Goal: Transaction & Acquisition: Purchase product/service

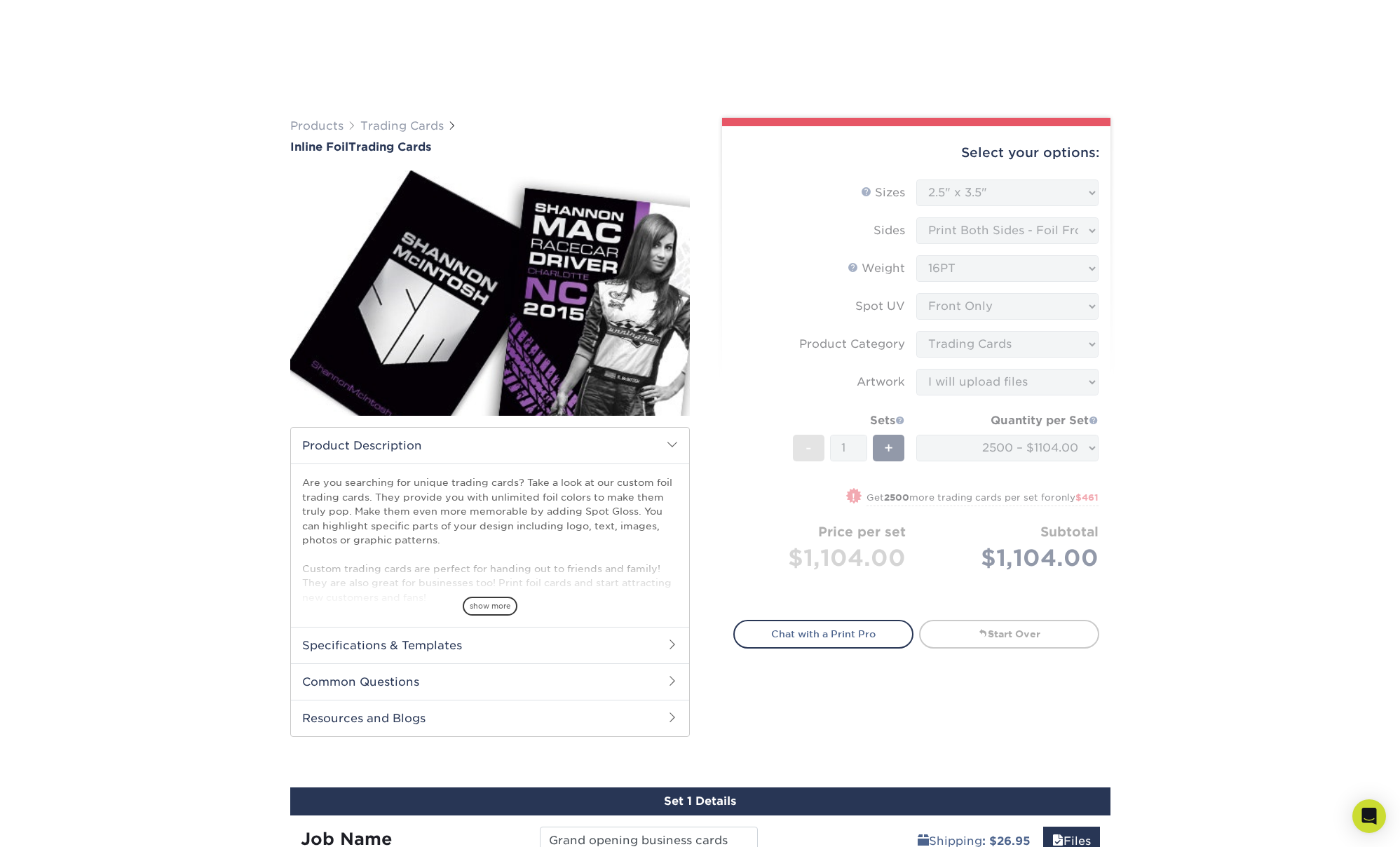
select select "2.50x3.50"
select select "c2f9bce9-36c2-409d-b101-c29d9d031e18"
select select "upload"
select select "2500 – $1104.00"
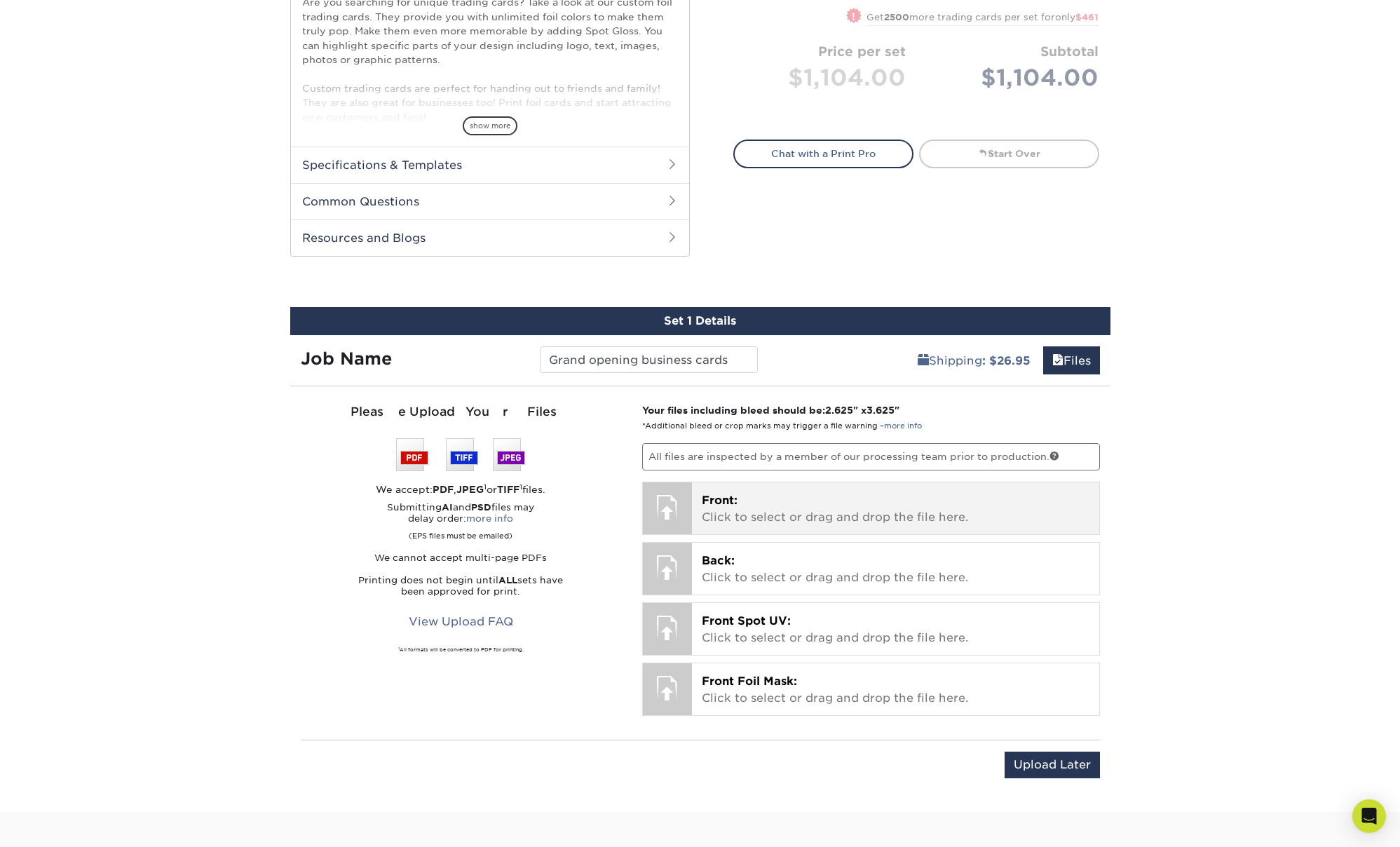
click at [915, 505] on p "Front: Click to select or drag and drop the file here." at bounding box center [895, 509] width 388 height 33
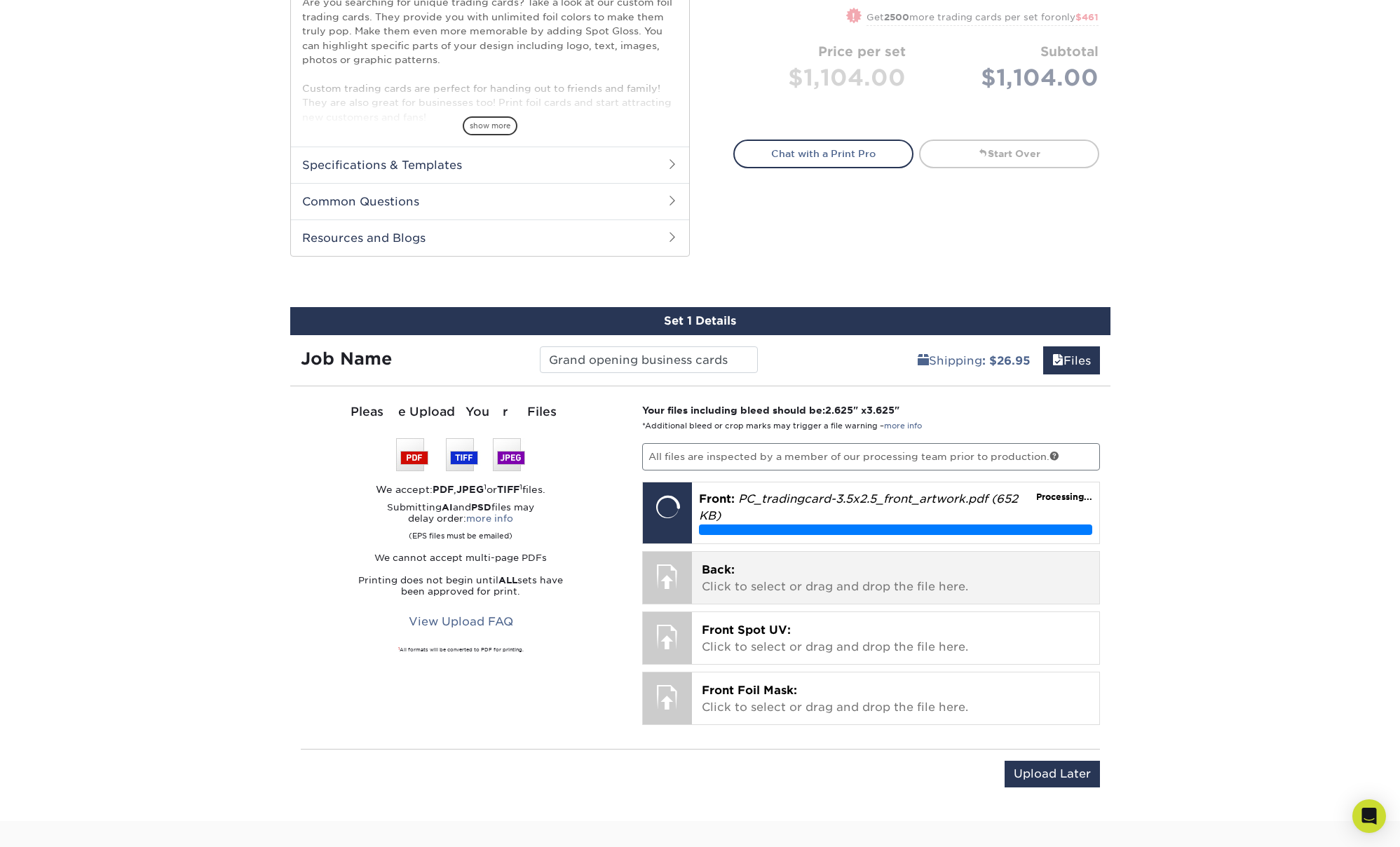
click at [882, 573] on p "Back: Click to select or drag and drop the file here." at bounding box center [895, 578] width 388 height 33
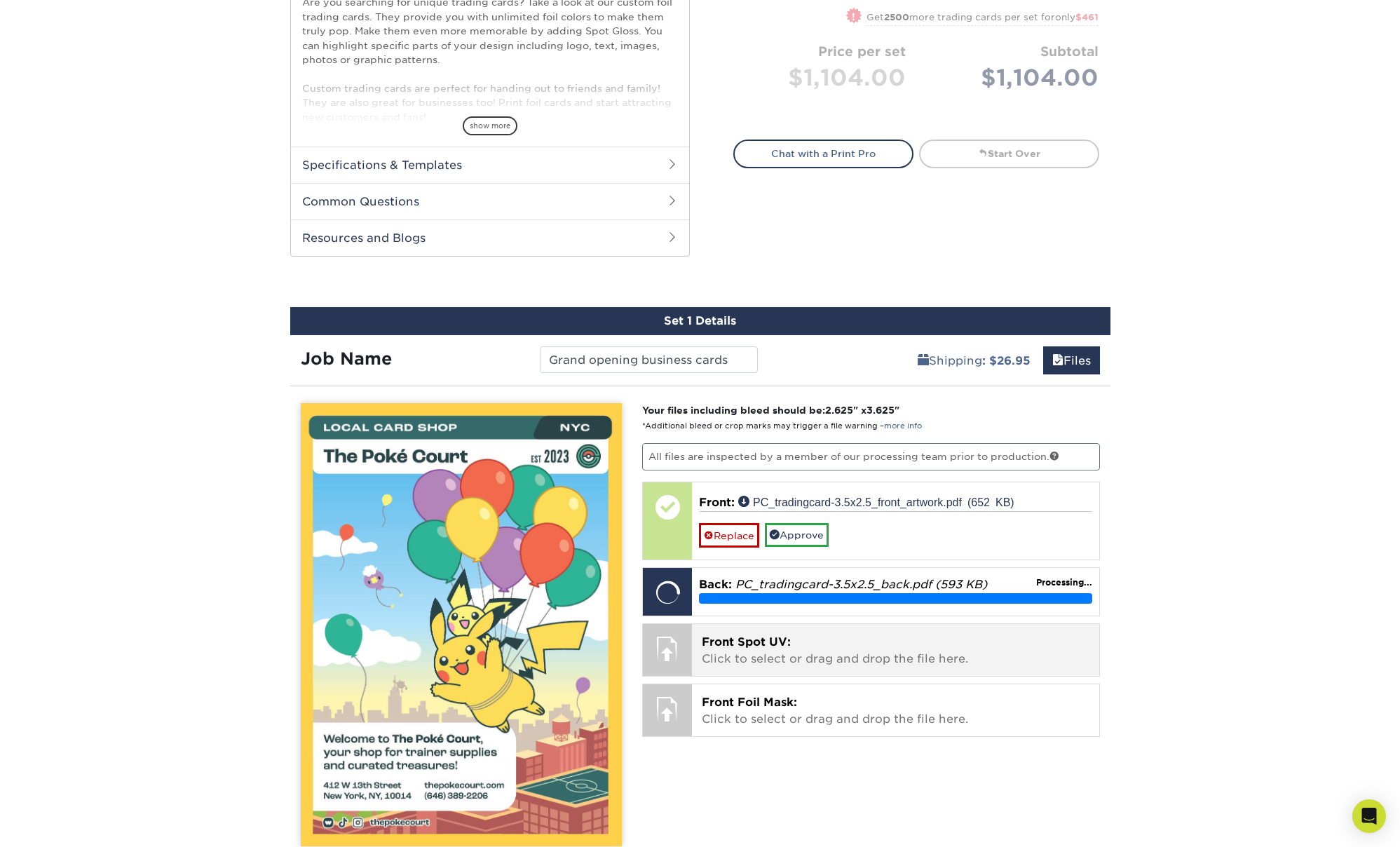
click at [897, 654] on div "Front Spot UV: Click to select or drag and drop the file here. Choose file Fron…" at bounding box center [871, 650] width 458 height 54
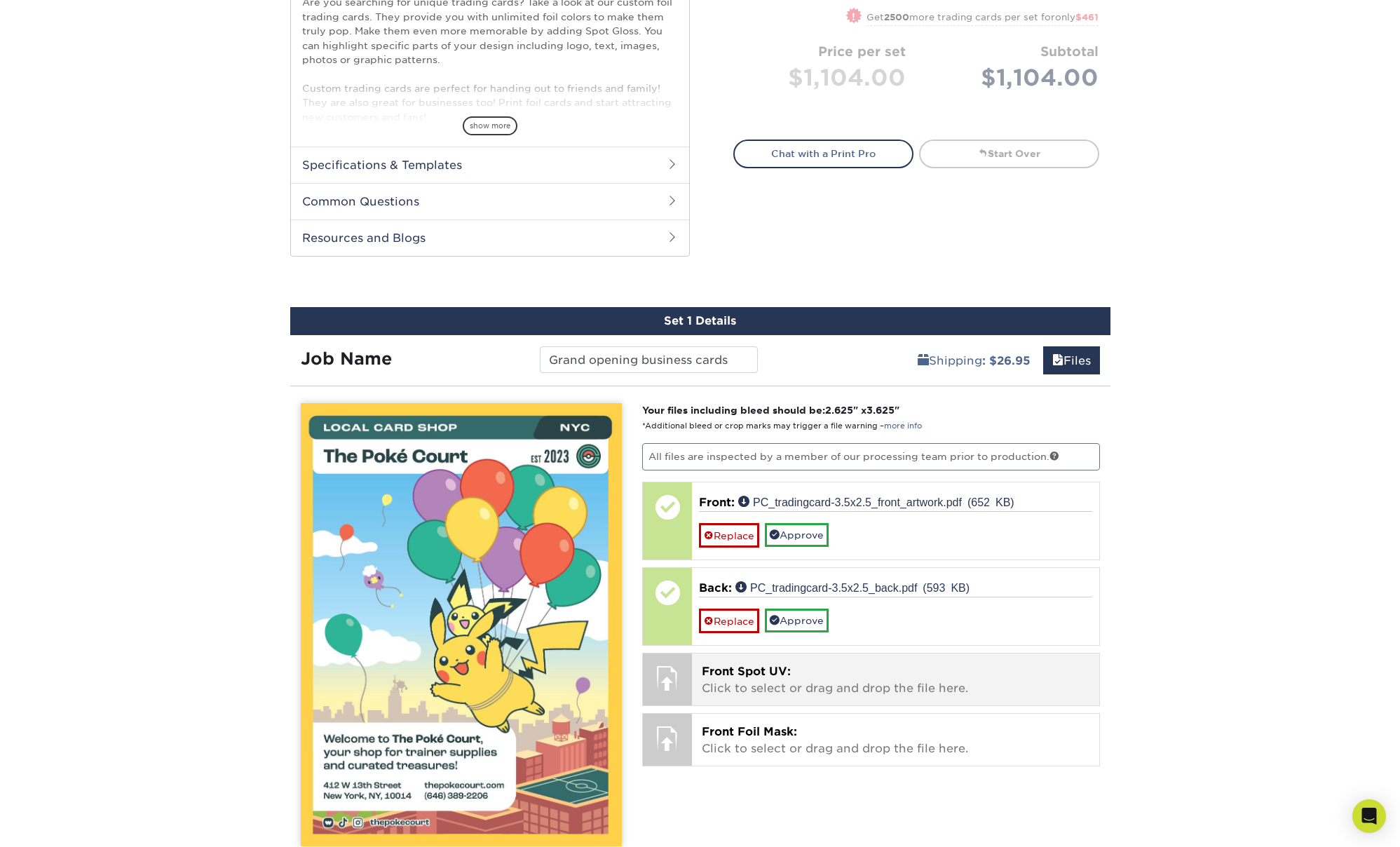
click at [786, 681] on p "Front Spot UV: Click to select or drag and drop the file here." at bounding box center [895, 680] width 388 height 33
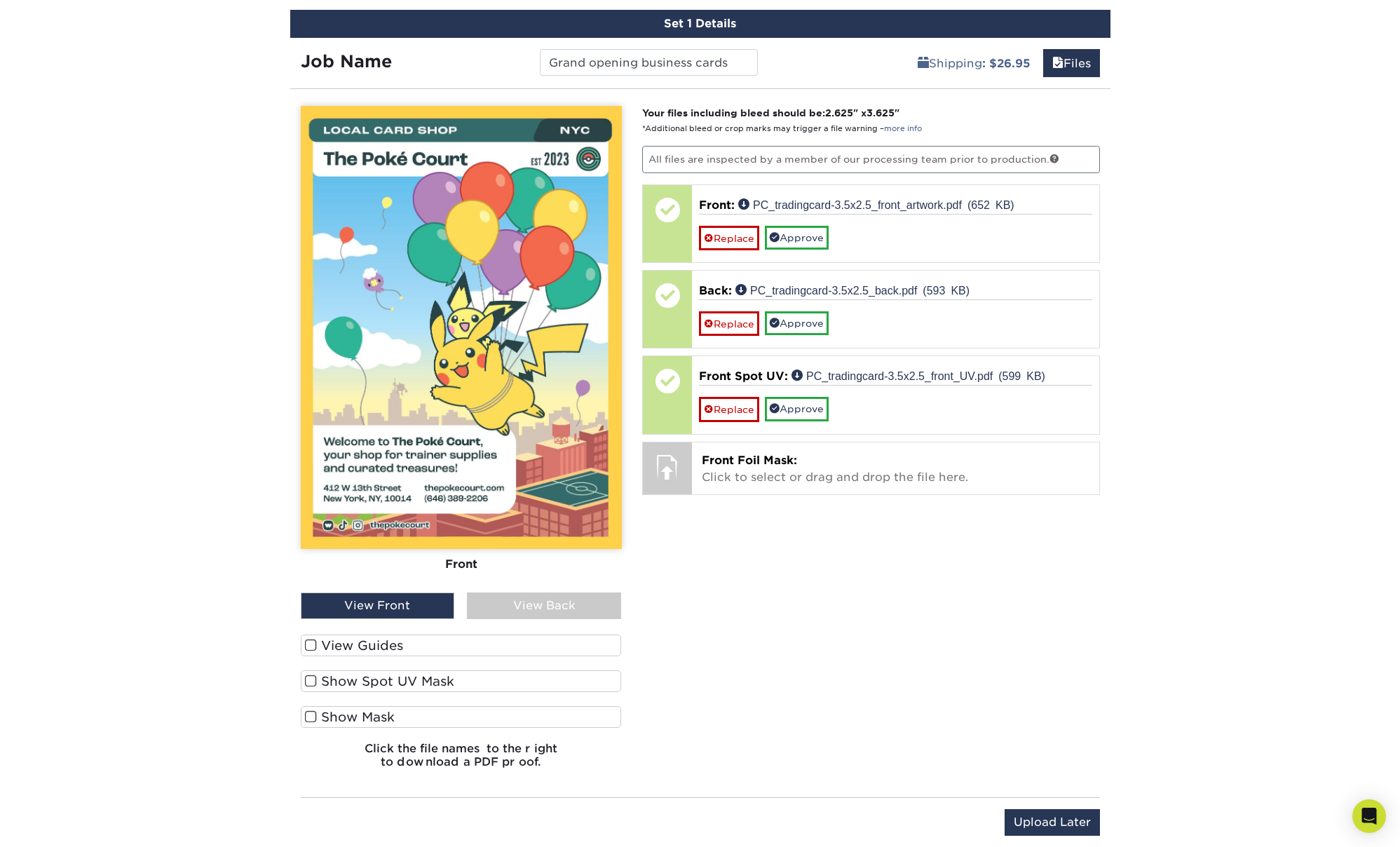
scroll to position [734, 0]
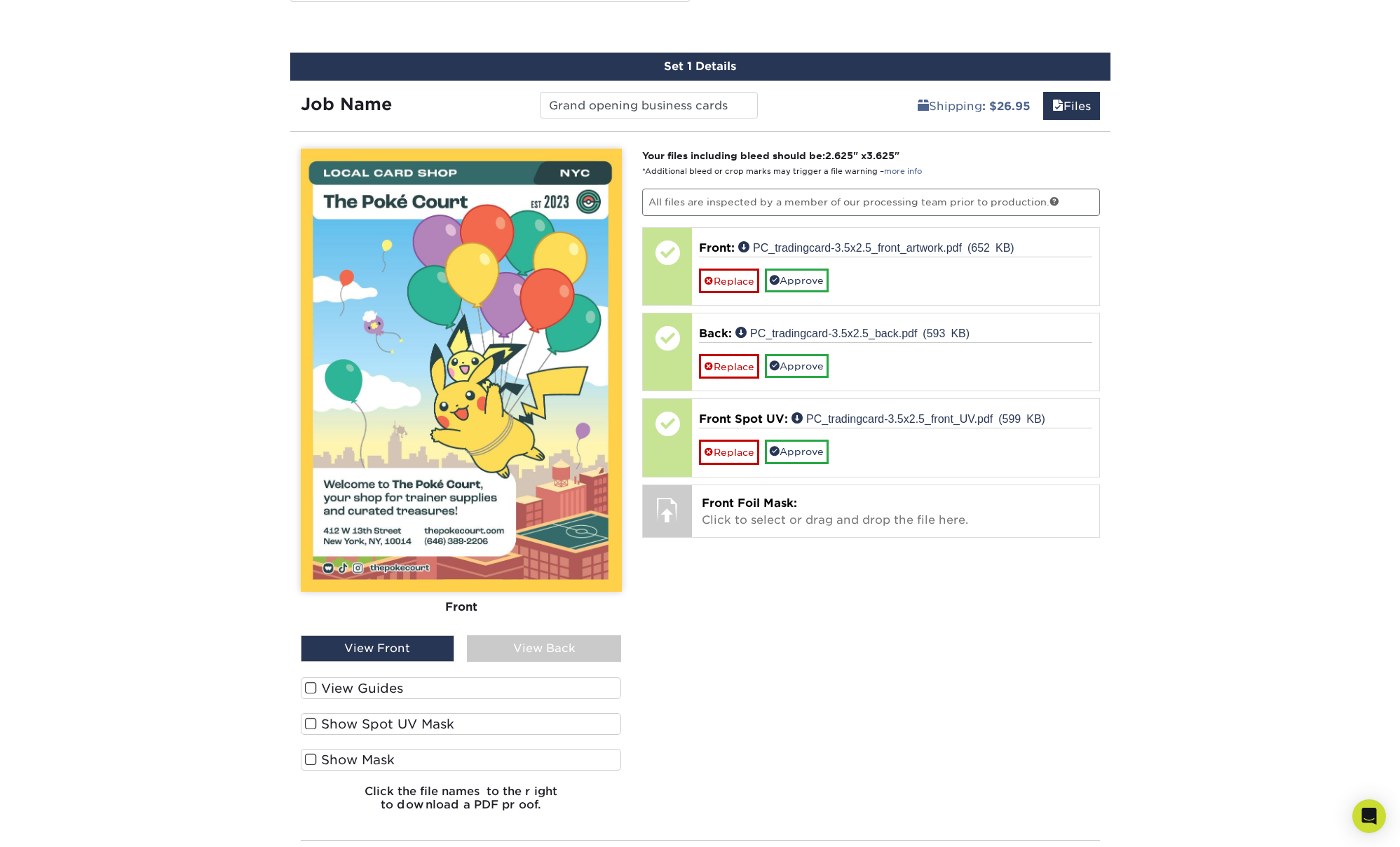
click at [311, 720] on span at bounding box center [311, 723] width 12 height 13
click at [0, 0] on input "Show Spot UV Mask" at bounding box center [0, 0] width 0 height 0
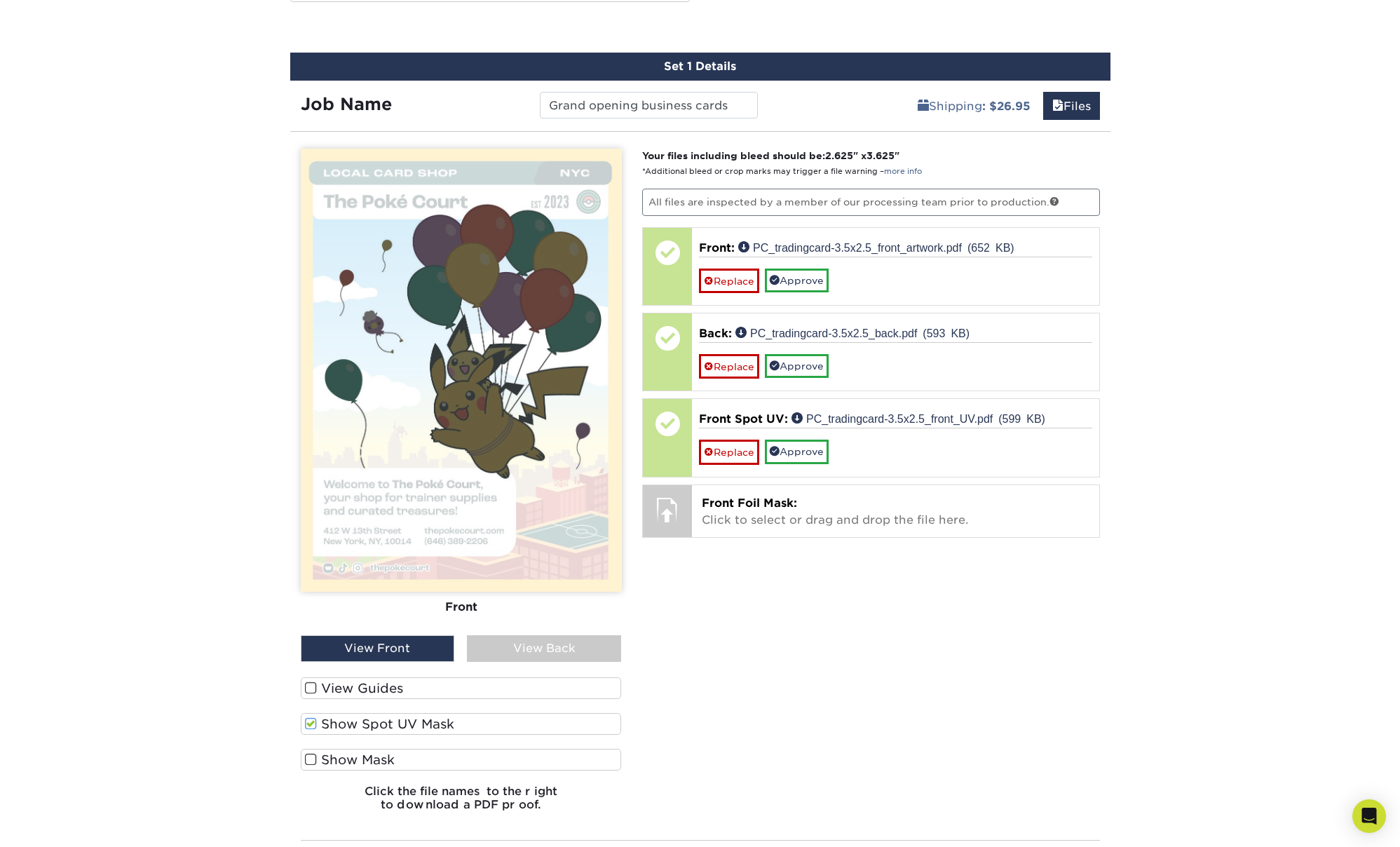
click at [310, 723] on span at bounding box center [311, 723] width 12 height 13
click at [0, 0] on input "Show Spot UV Mask" at bounding box center [0, 0] width 0 height 0
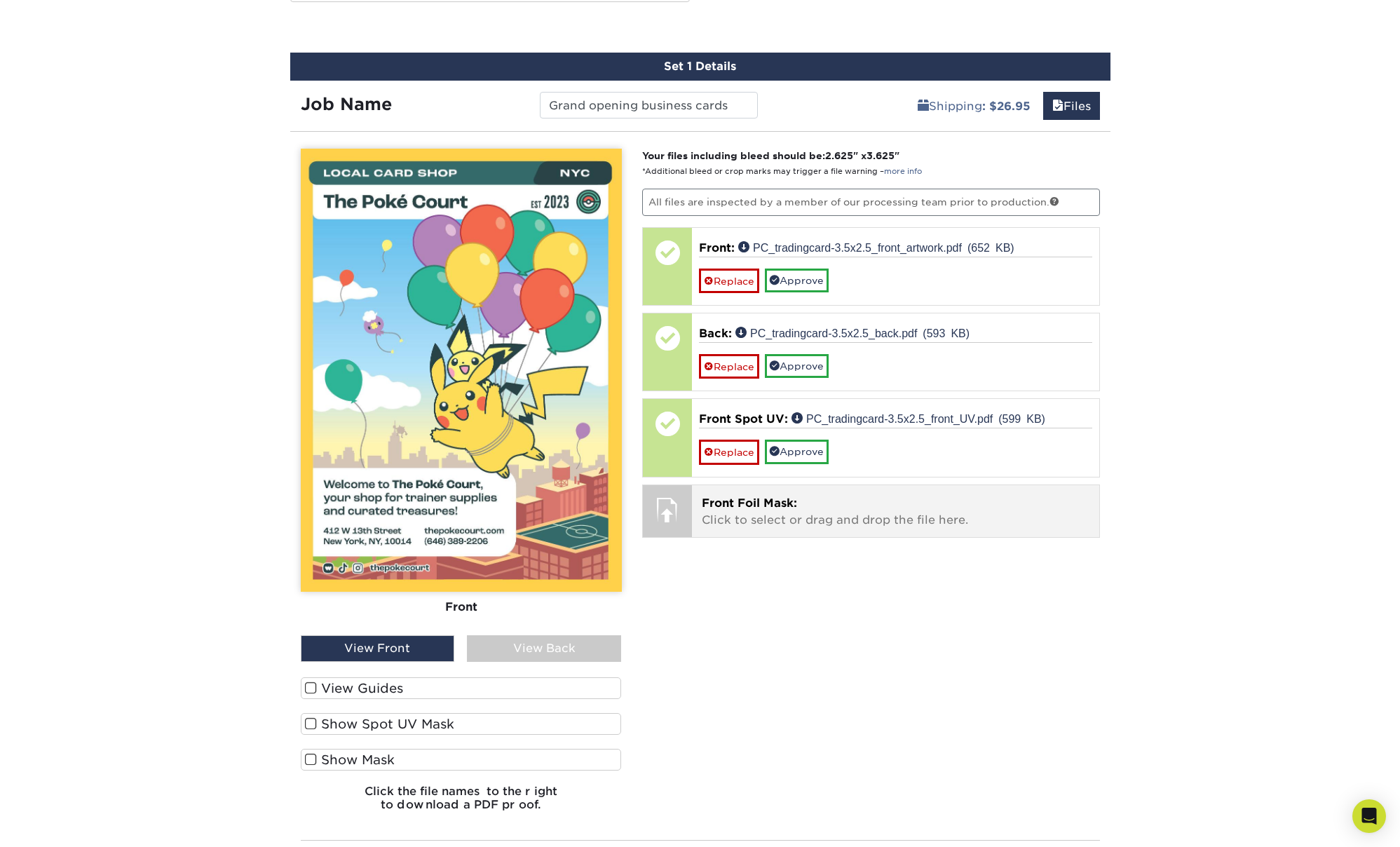
click at [793, 515] on p "Front Foil Mask: Click to select or drag and drop the file here." at bounding box center [895, 512] width 388 height 33
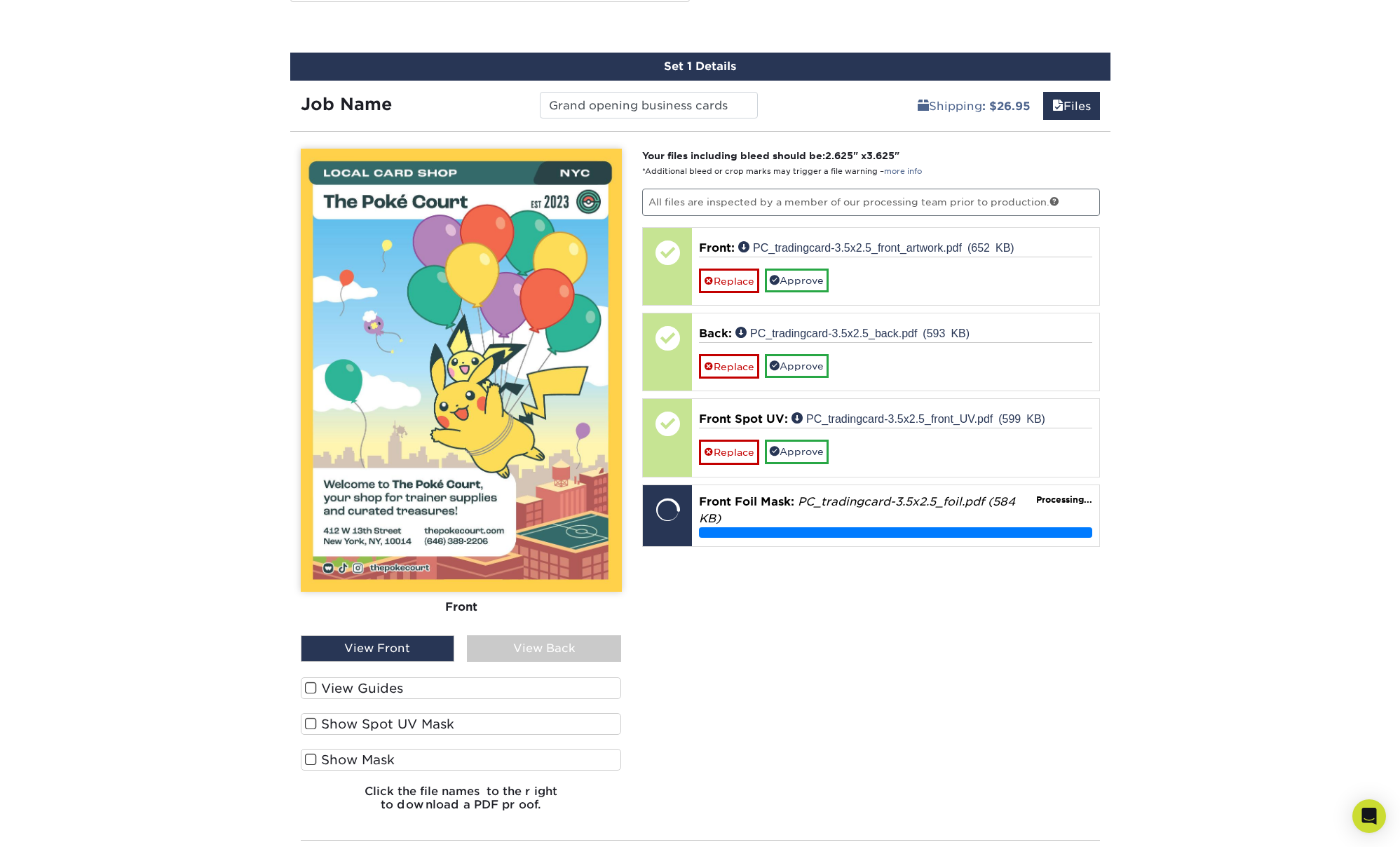
click at [313, 756] on span at bounding box center [311, 759] width 12 height 13
click at [0, 0] on input "Show Mask" at bounding box center [0, 0] width 0 height 0
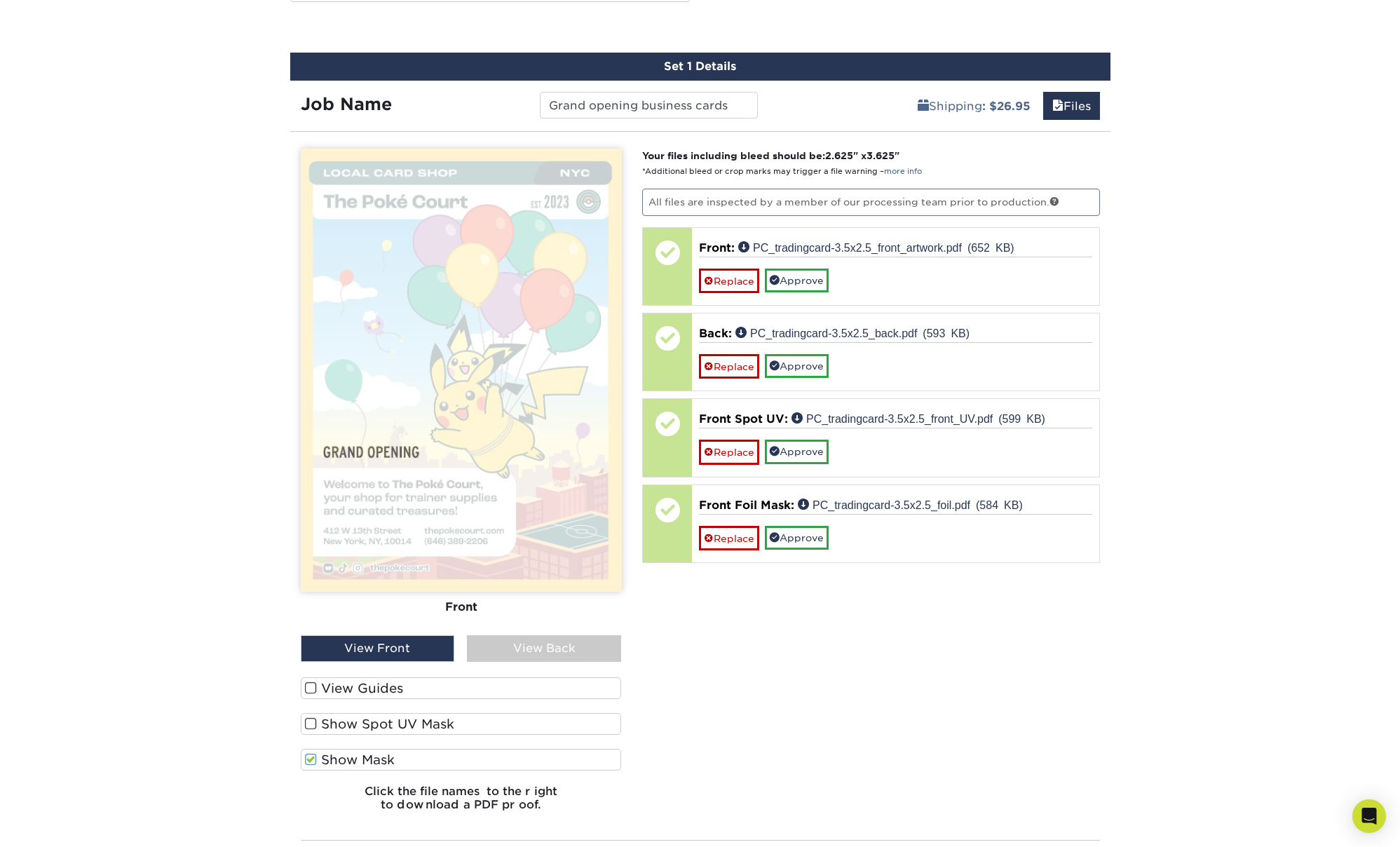
click at [310, 758] on span at bounding box center [311, 759] width 12 height 13
click at [0, 0] on input "Show Mask" at bounding box center [0, 0] width 0 height 0
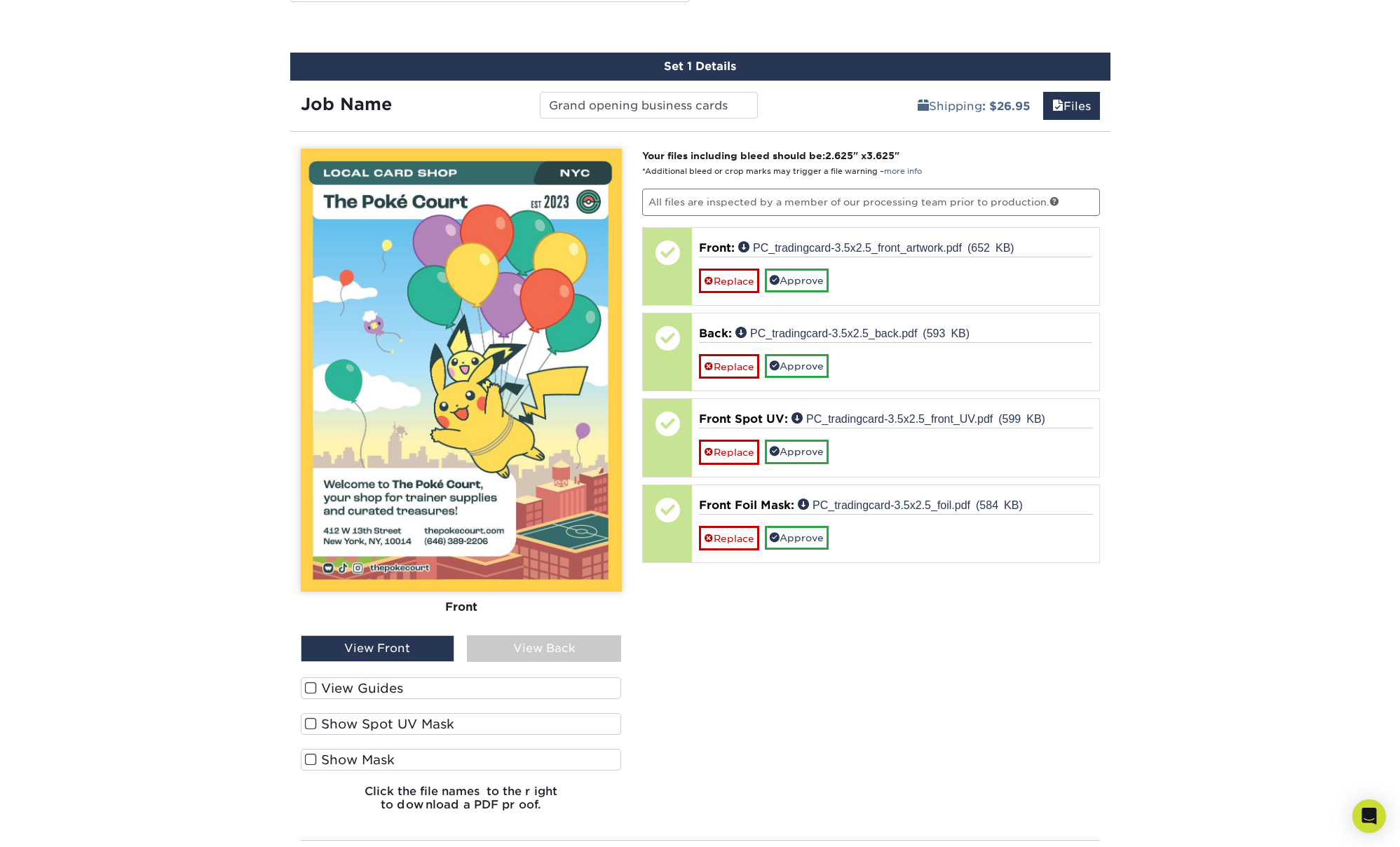
click at [310, 724] on span at bounding box center [311, 723] width 12 height 13
click at [0, 0] on input "Show Spot UV Mask" at bounding box center [0, 0] width 0 height 0
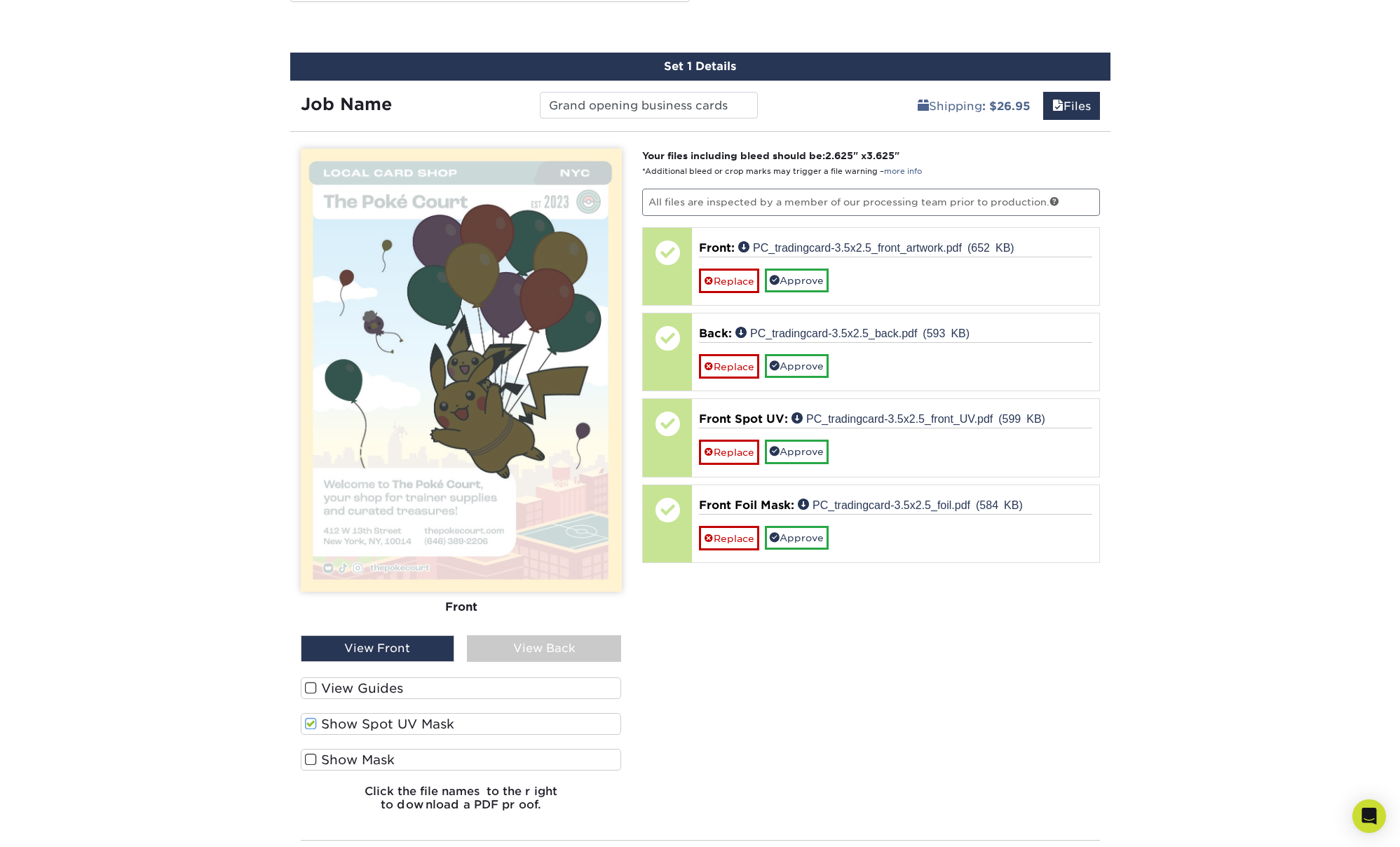
click at [312, 723] on span at bounding box center [311, 723] width 12 height 13
click at [0, 0] on input "Show Spot UV Mask" at bounding box center [0, 0] width 0 height 0
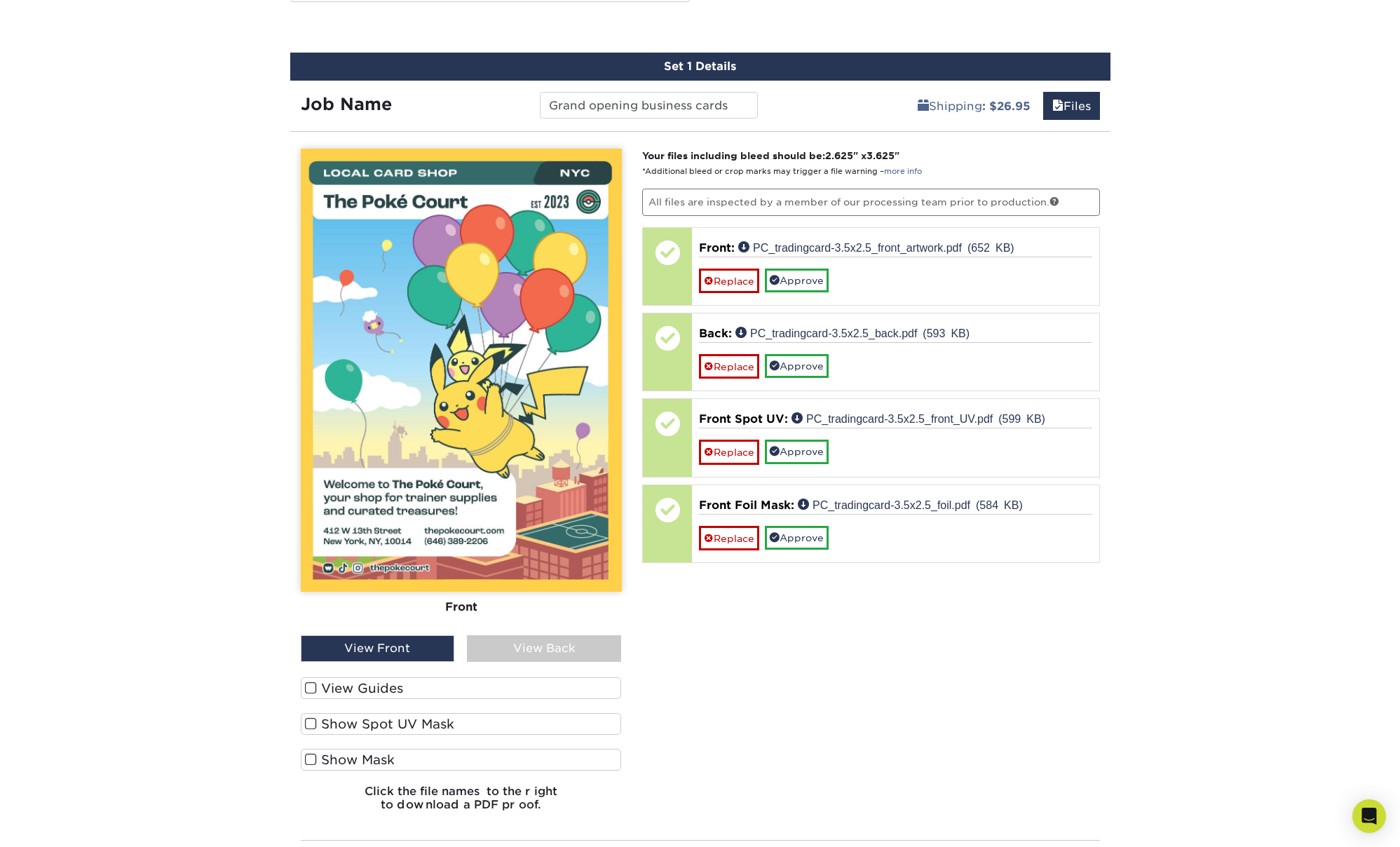
click at [312, 683] on span at bounding box center [311, 688] width 12 height 13
click at [0, 0] on input "View Guides" at bounding box center [0, 0] width 0 height 0
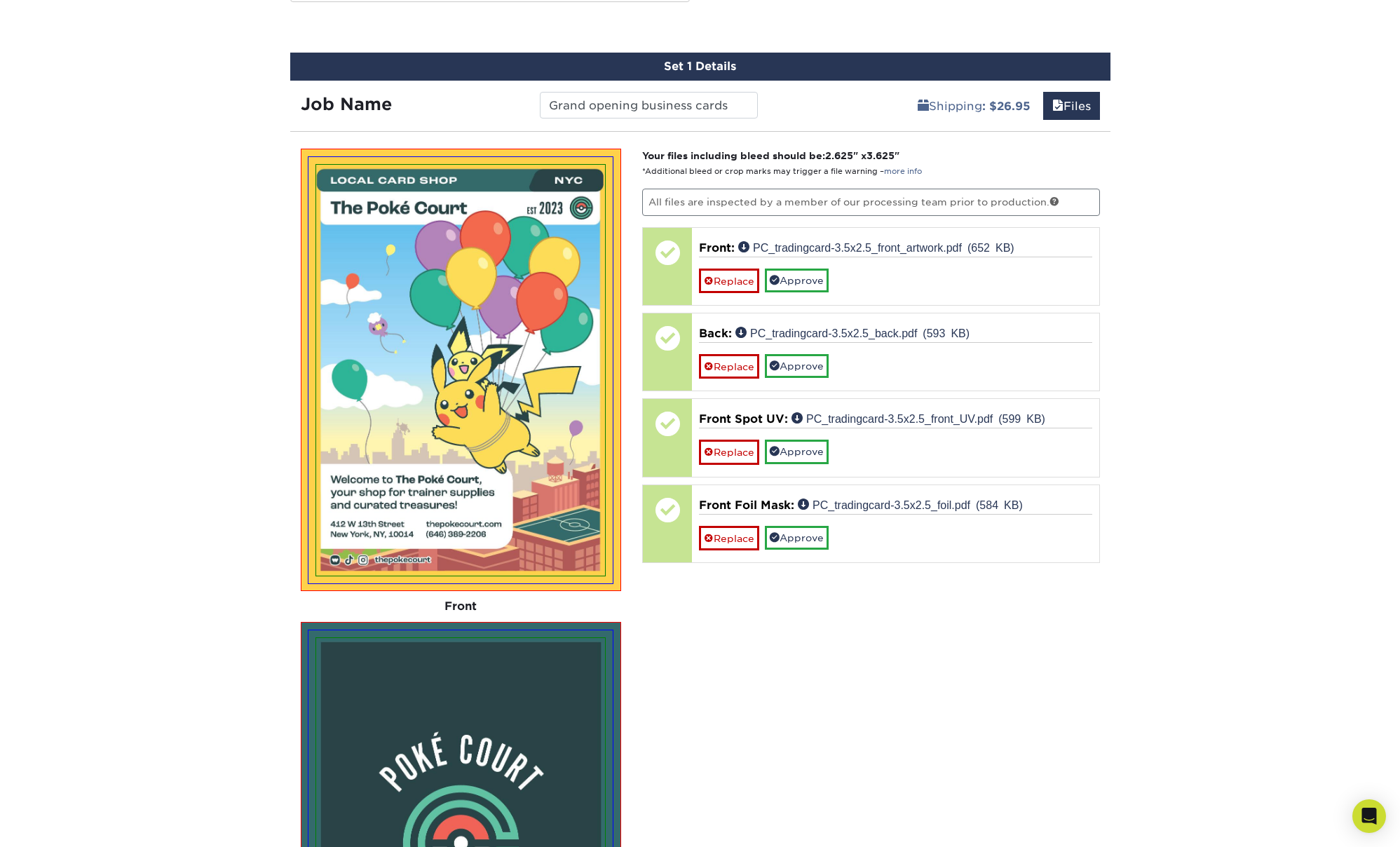
click at [1284, 358] on div "Products Trading Cards Inline Foil Trading Cards show more Templates /" at bounding box center [700, 369] width 1400 height 2028
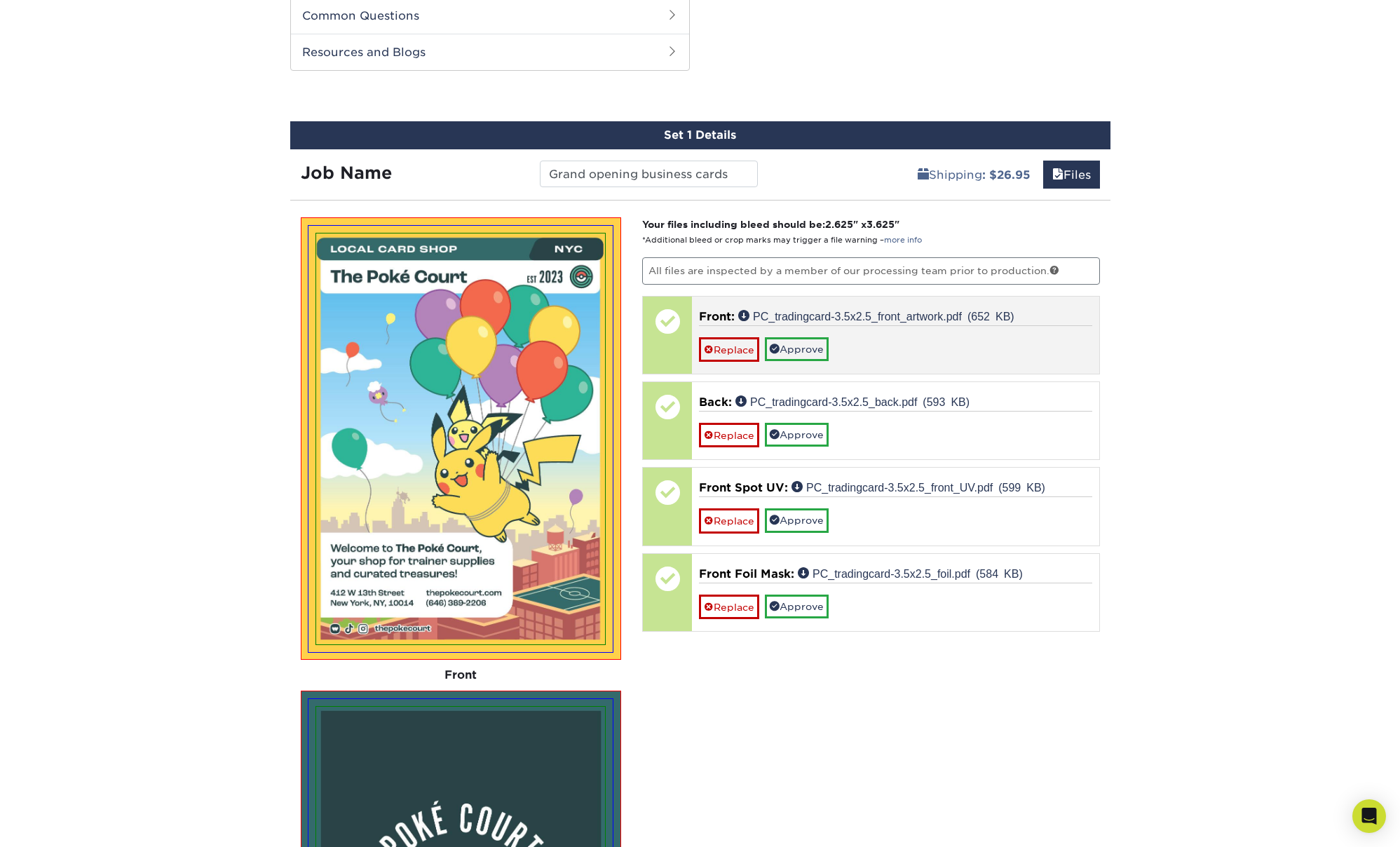
scroll to position [667, 0]
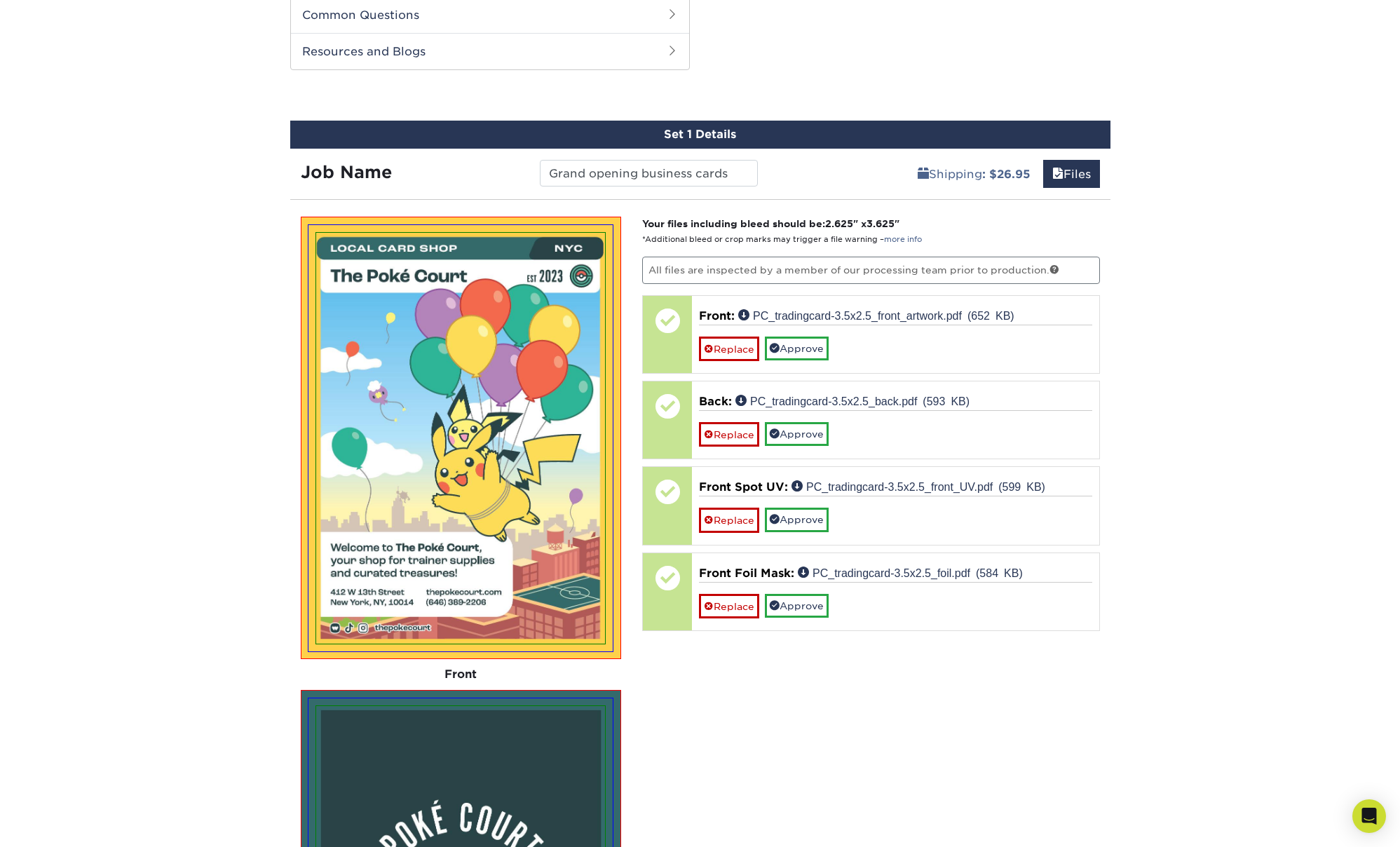
drag, startPoint x: 927, startPoint y: 267, endPoint x: 937, endPoint y: 273, distance: 11.7
click at [927, 267] on p "All files are inspected by a member of our processing team prior to production." at bounding box center [871, 270] width 458 height 26
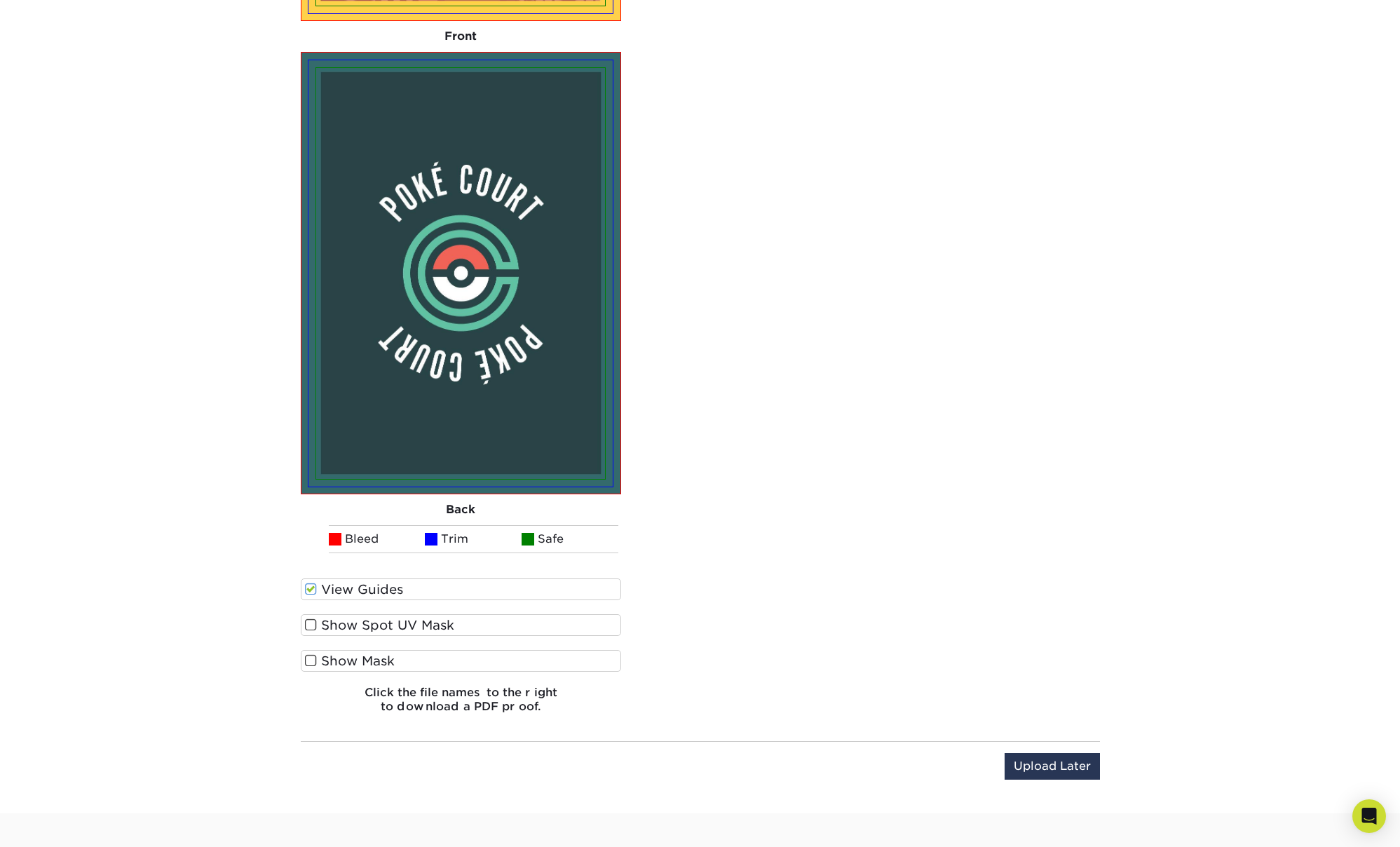
scroll to position [1301, 0]
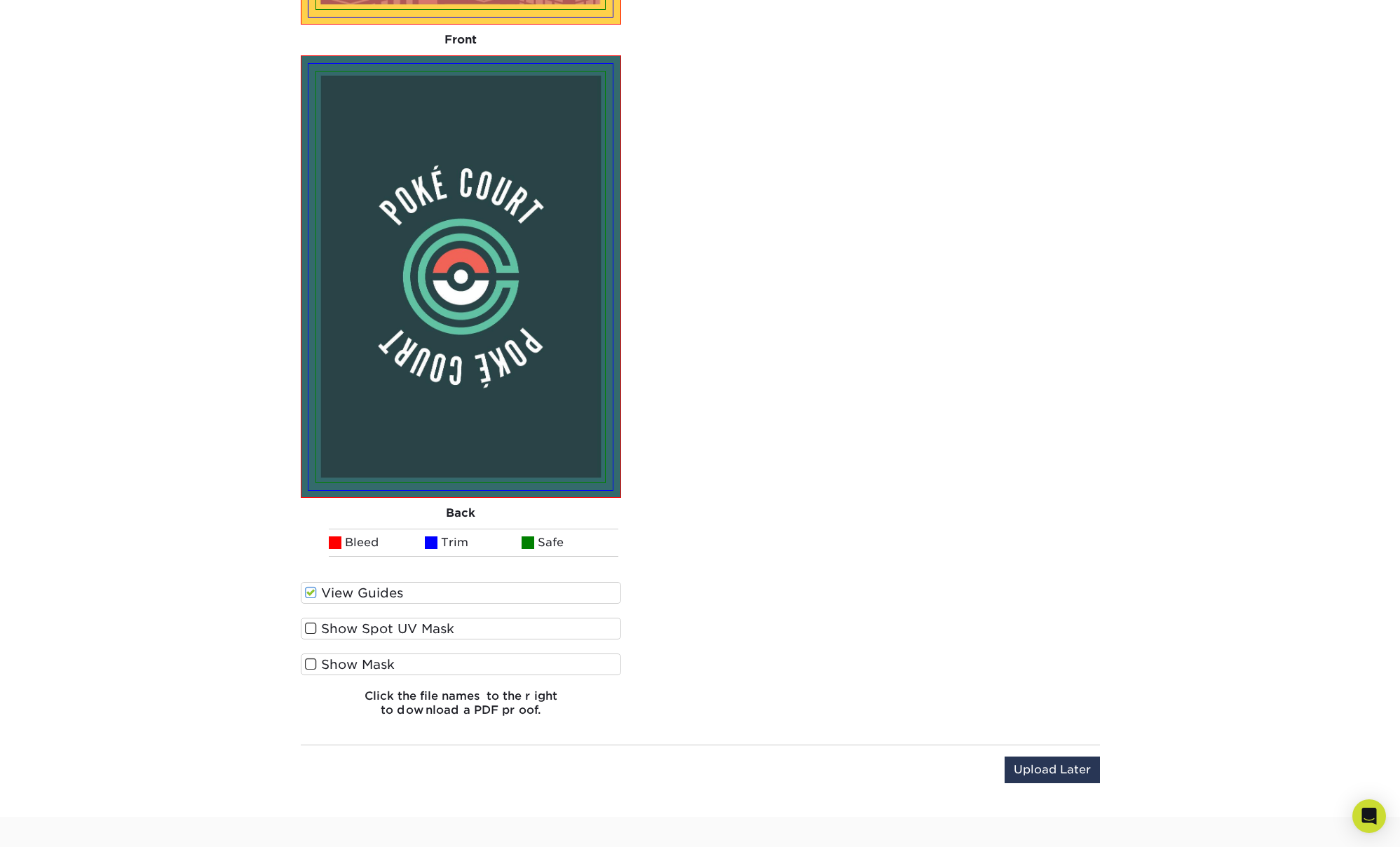
drag, startPoint x: 310, startPoint y: 589, endPoint x: 326, endPoint y: 589, distance: 16.0
click at [310, 589] on span at bounding box center [311, 592] width 12 height 13
click at [0, 0] on input "View Guides" at bounding box center [0, 0] width 0 height 0
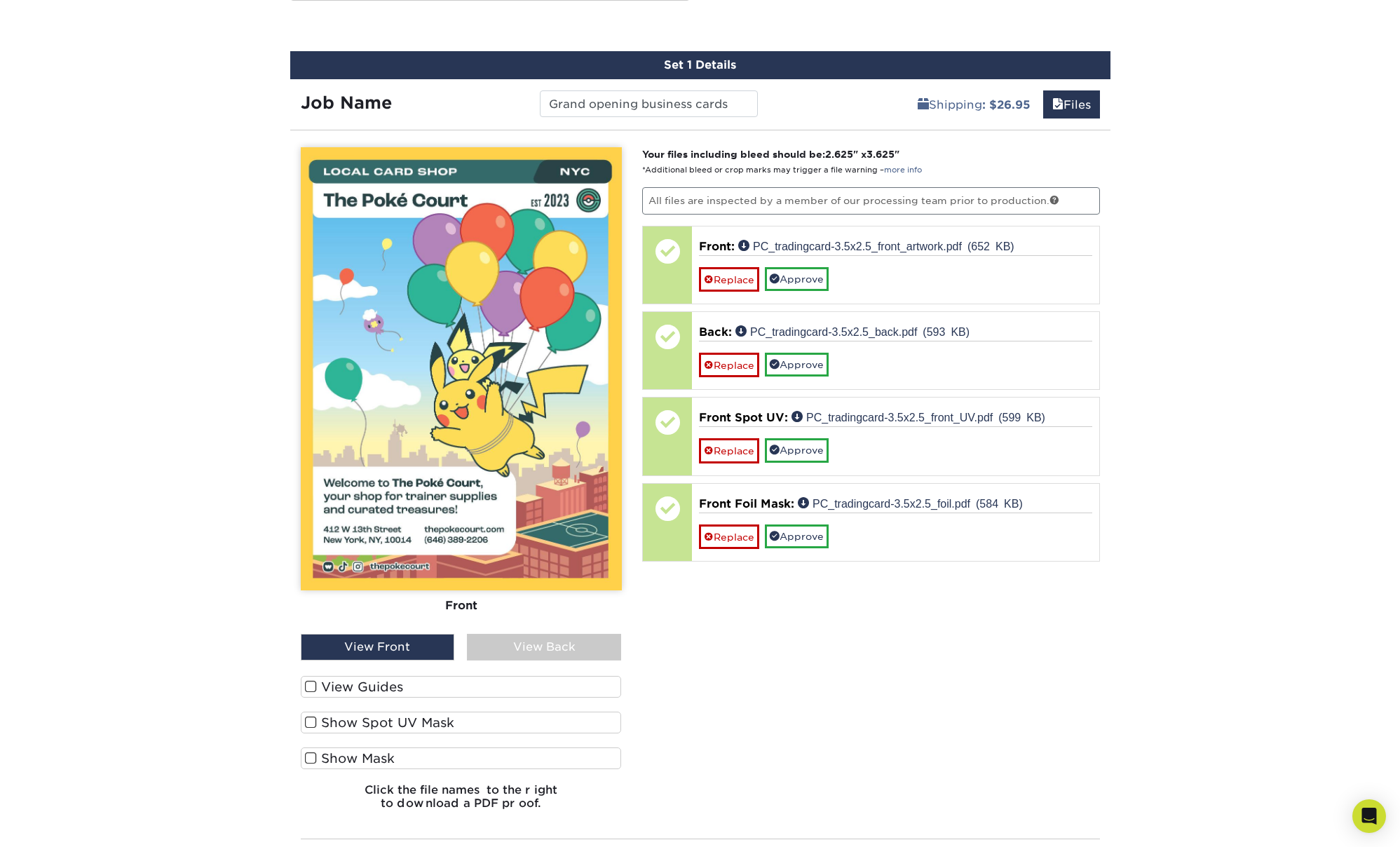
scroll to position [569, 0]
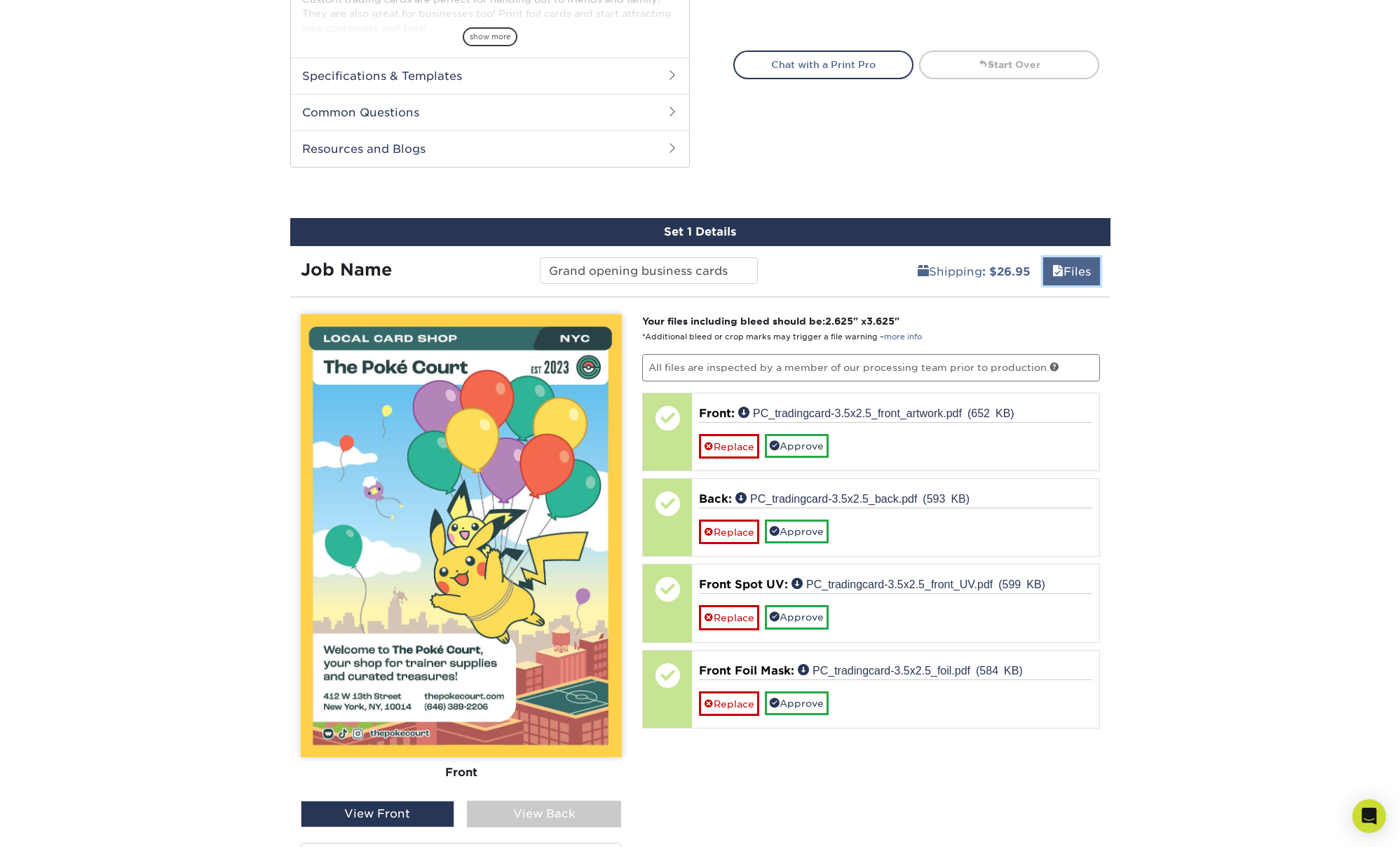
drag, startPoint x: 1082, startPoint y: 266, endPoint x: 1088, endPoint y: 276, distance: 11.7
click at [1083, 265] on link "Files" at bounding box center [1071, 272] width 57 height 28
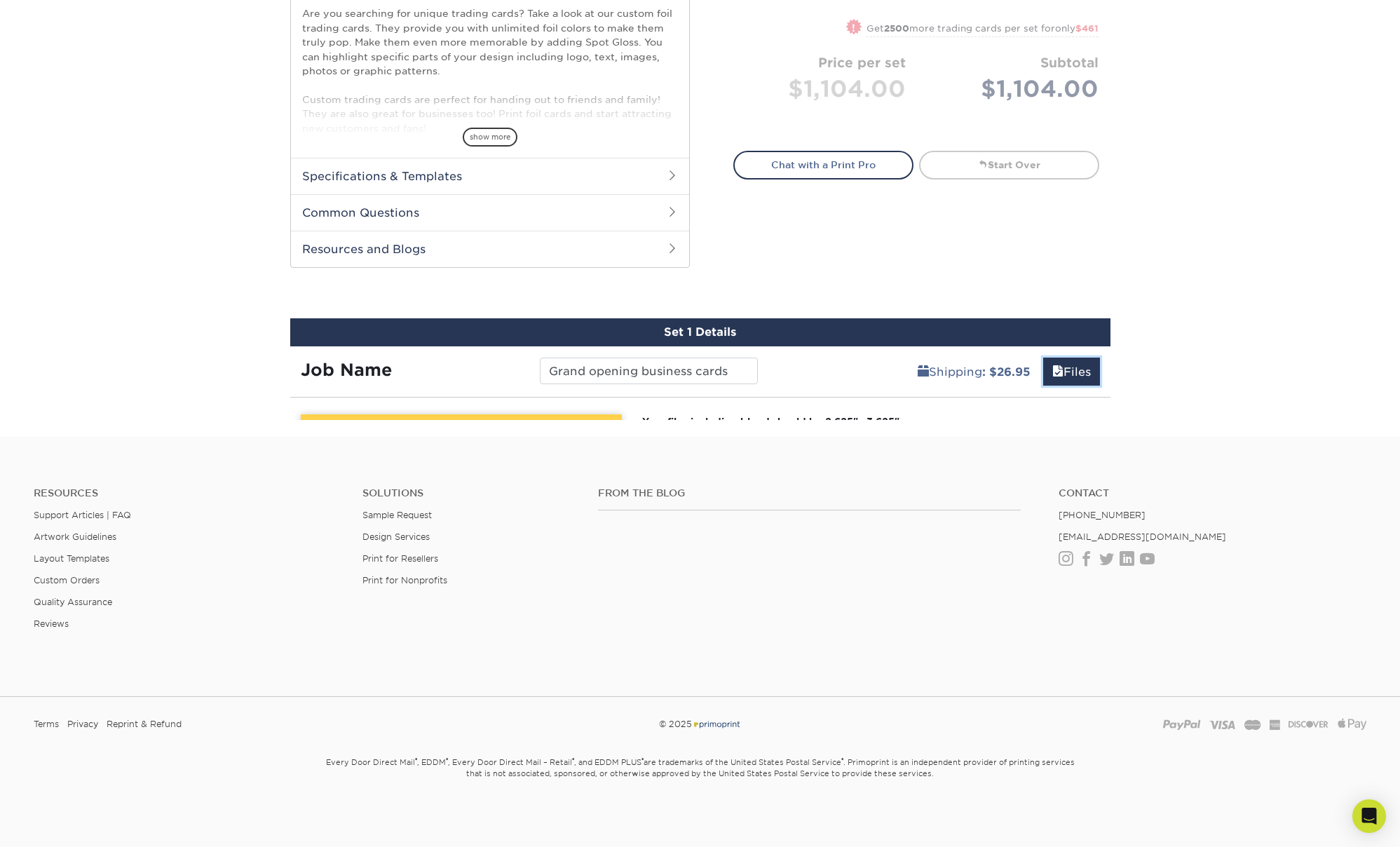
scroll to position [447, 0]
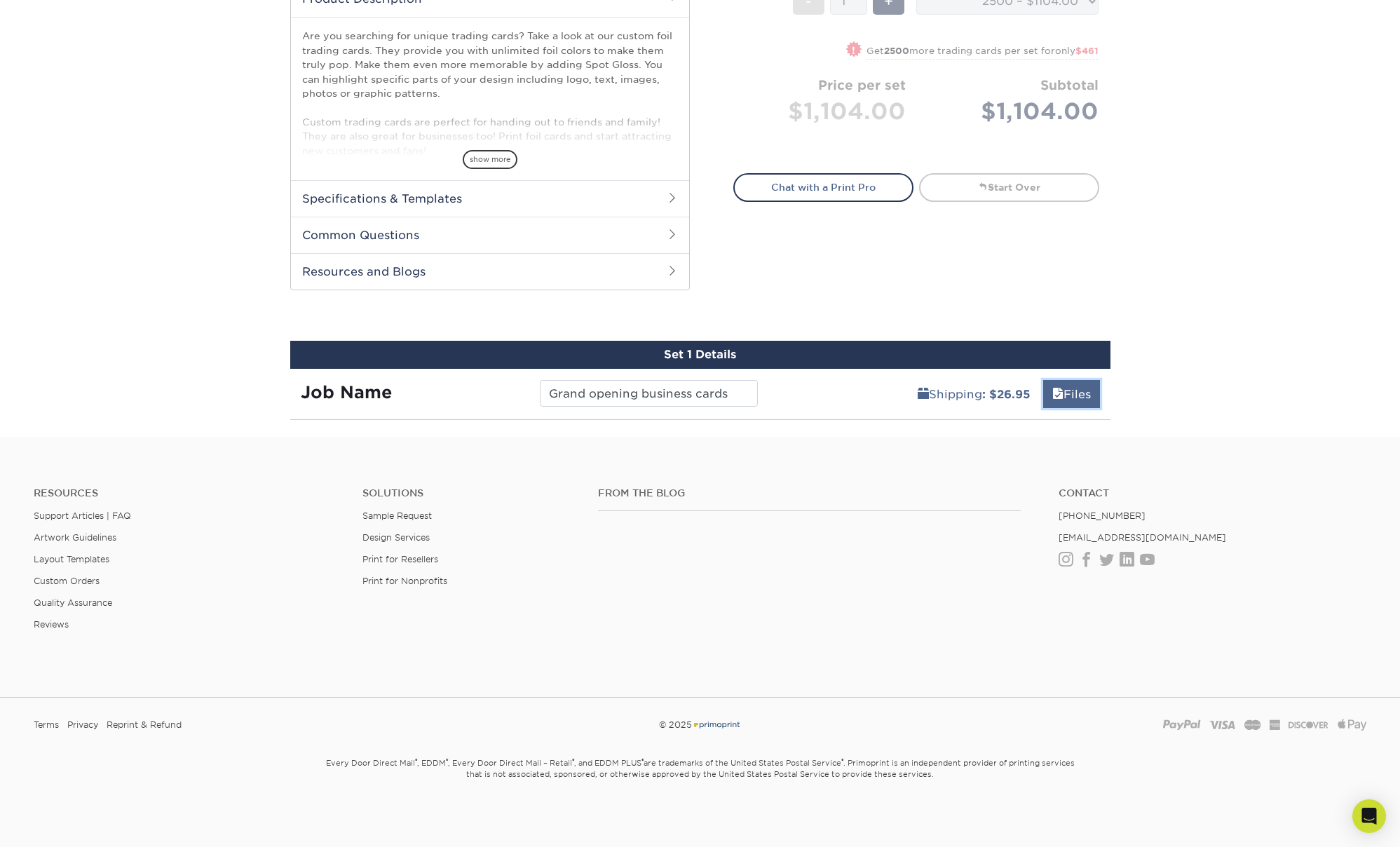
click at [1082, 391] on link "Files" at bounding box center [1071, 394] width 57 height 28
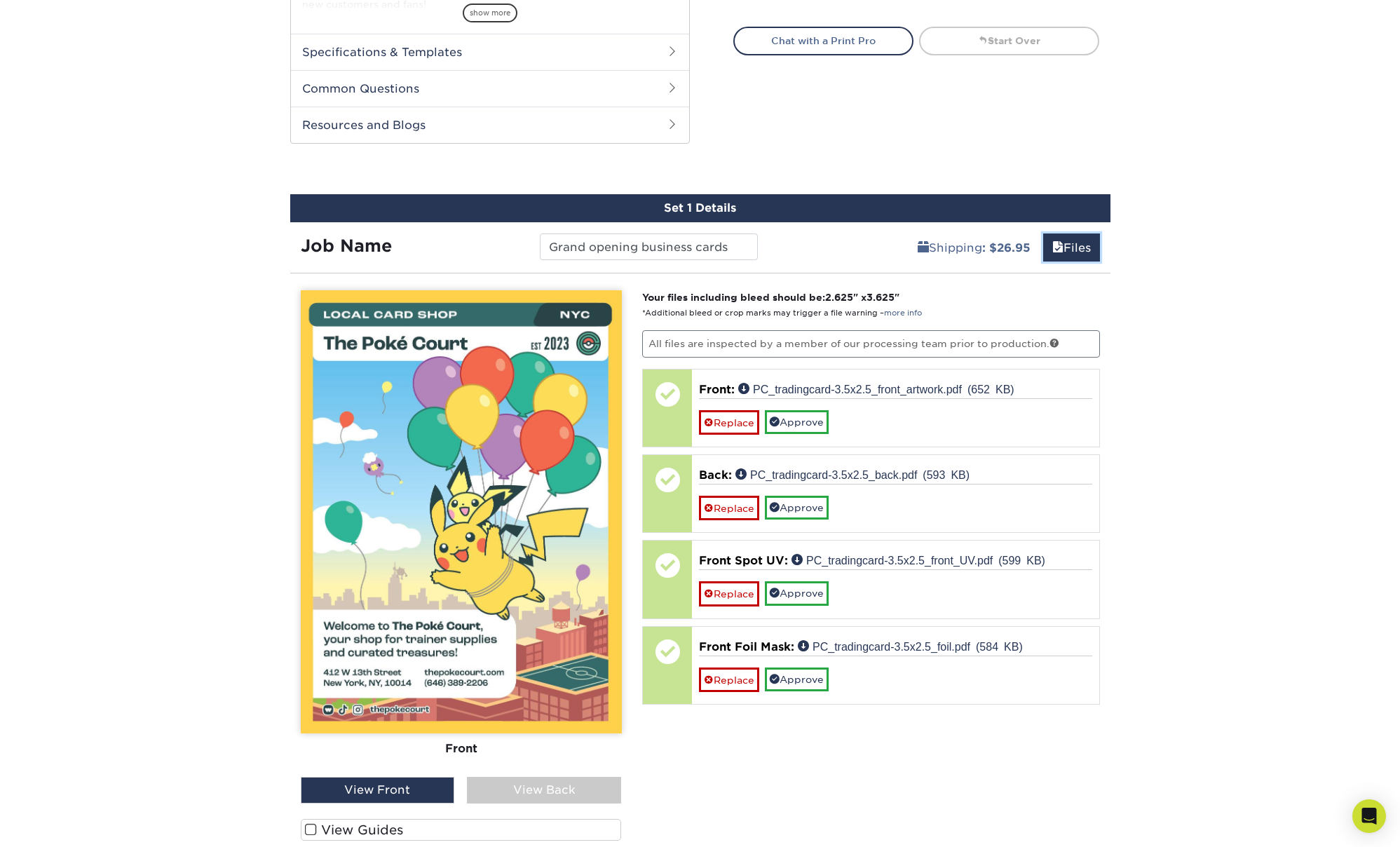
scroll to position [594, 0]
click at [795, 424] on link "Approve" at bounding box center [797, 421] width 64 height 24
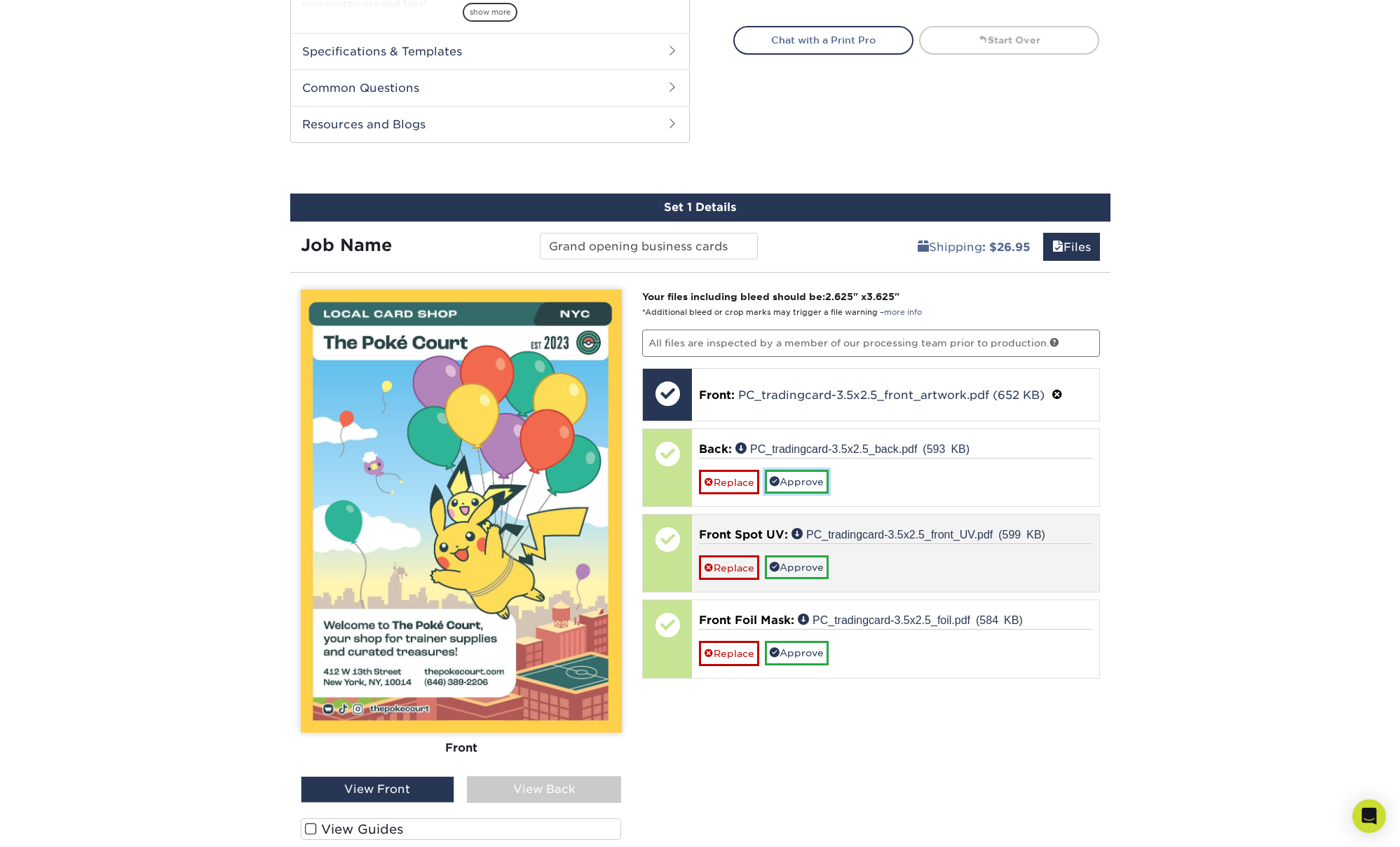
drag, startPoint x: 812, startPoint y: 486, endPoint x: 811, endPoint y: 500, distance: 14.0
click at [813, 486] on link "Approve" at bounding box center [797, 481] width 64 height 24
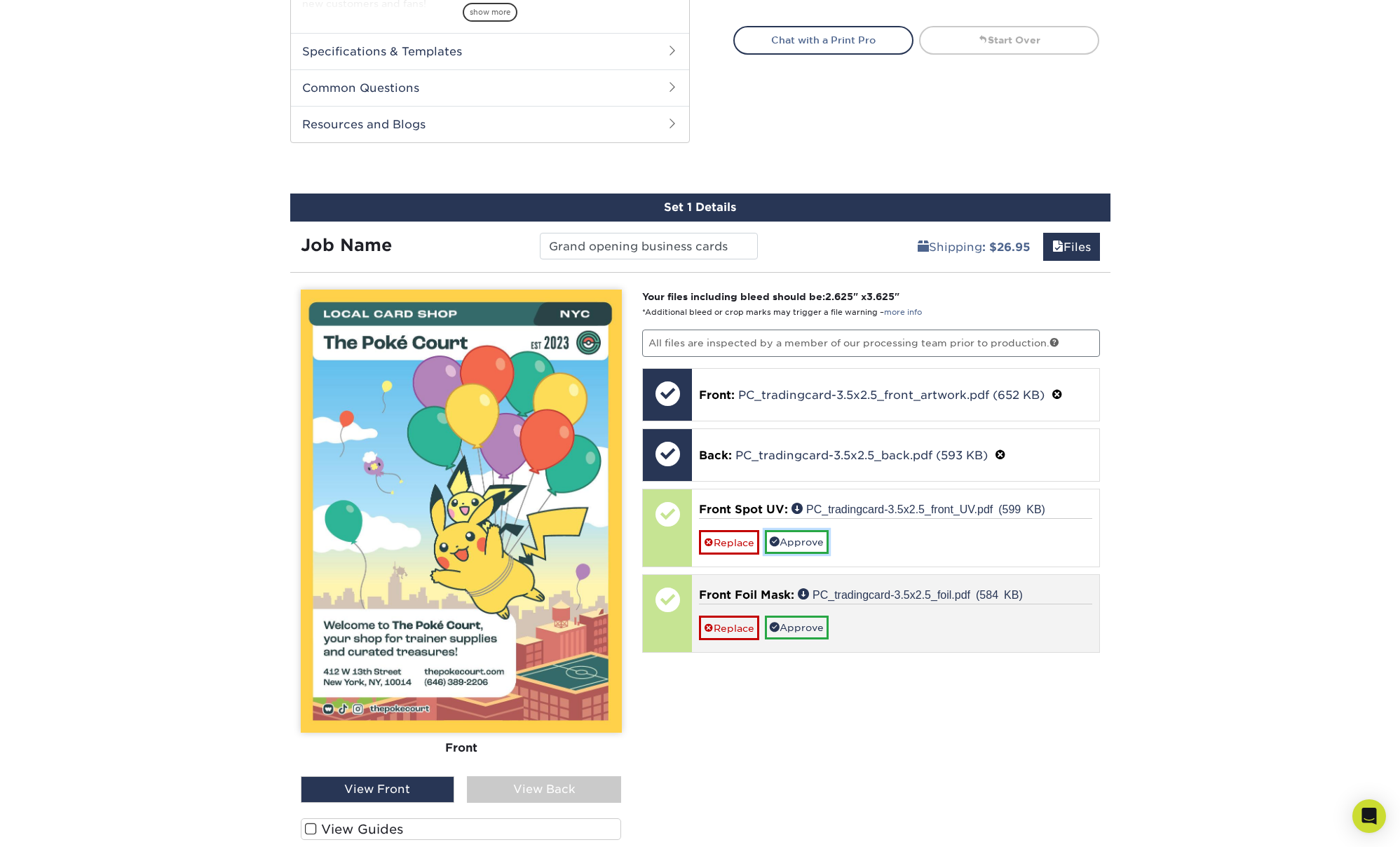
drag, startPoint x: 811, startPoint y: 542, endPoint x: 807, endPoint y: 555, distance: 13.6
click at [811, 543] on link "Approve" at bounding box center [797, 542] width 64 height 24
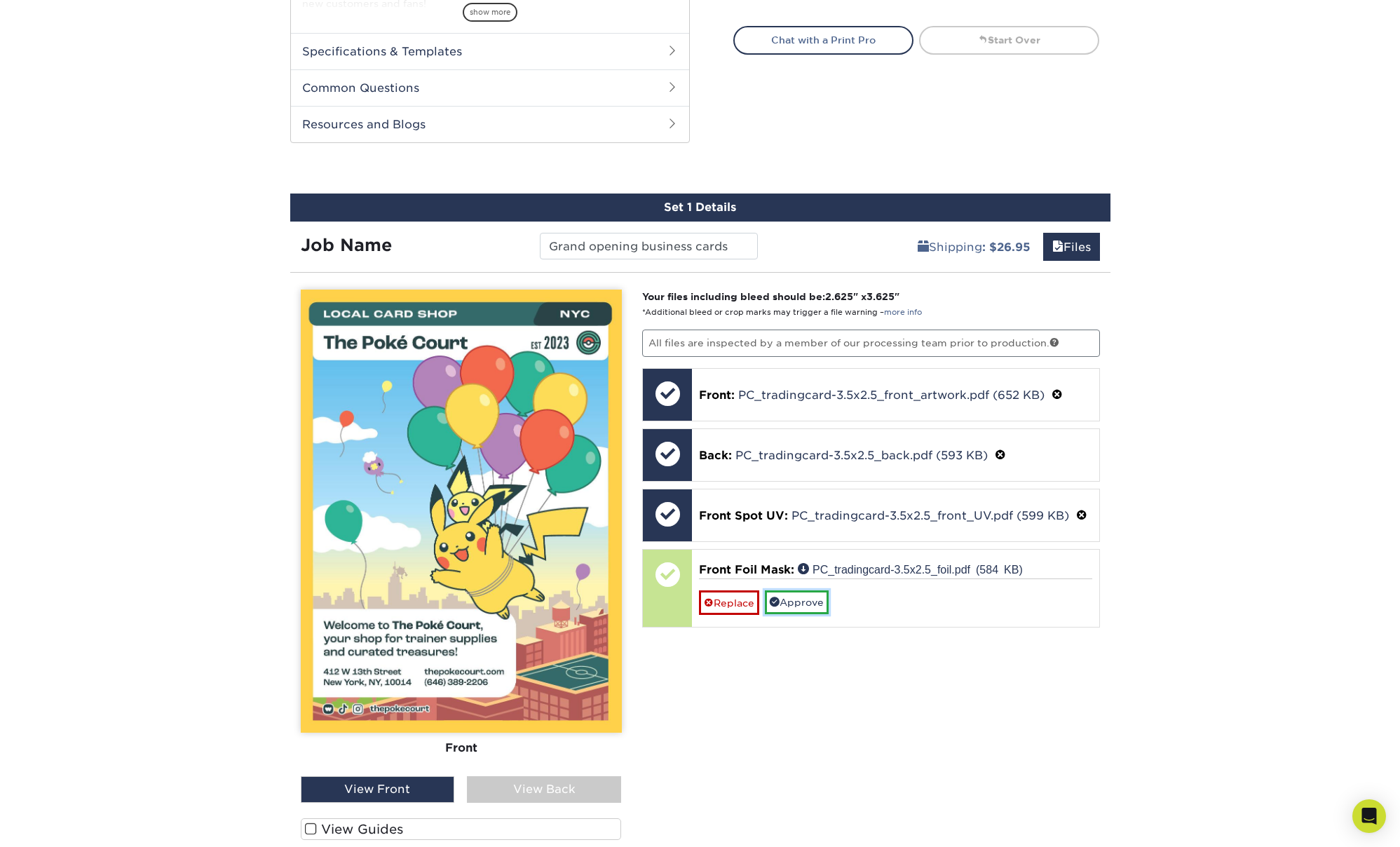
click at [807, 603] on link "Approve" at bounding box center [797, 602] width 64 height 24
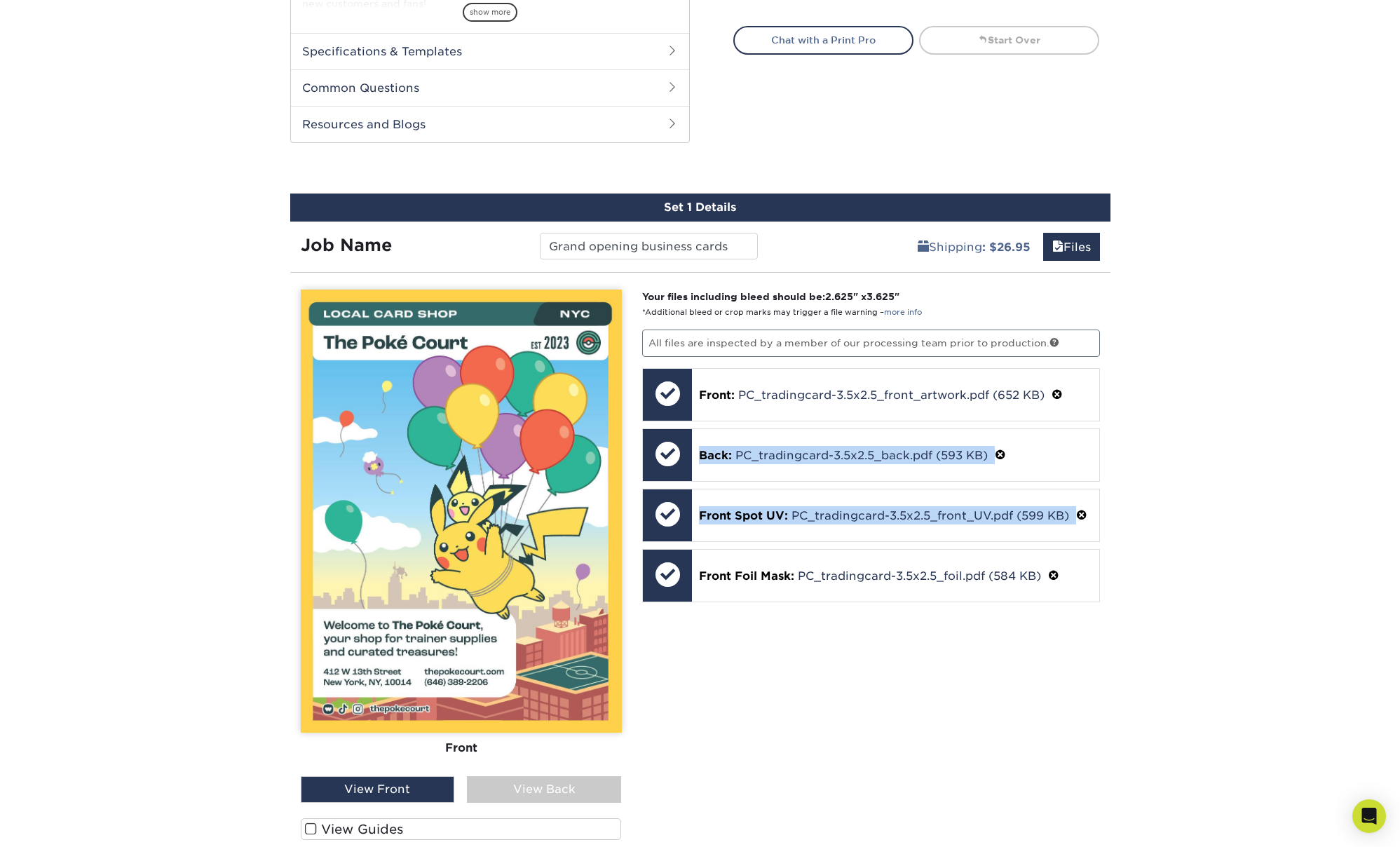
drag, startPoint x: 1402, startPoint y: 391, endPoint x: 1356, endPoint y: 494, distance: 112.8
click at [1355, 500] on div "Products Trading Cards Inline Foil Trading Cards show more Templates /" at bounding box center [700, 274] width 1400 height 1557
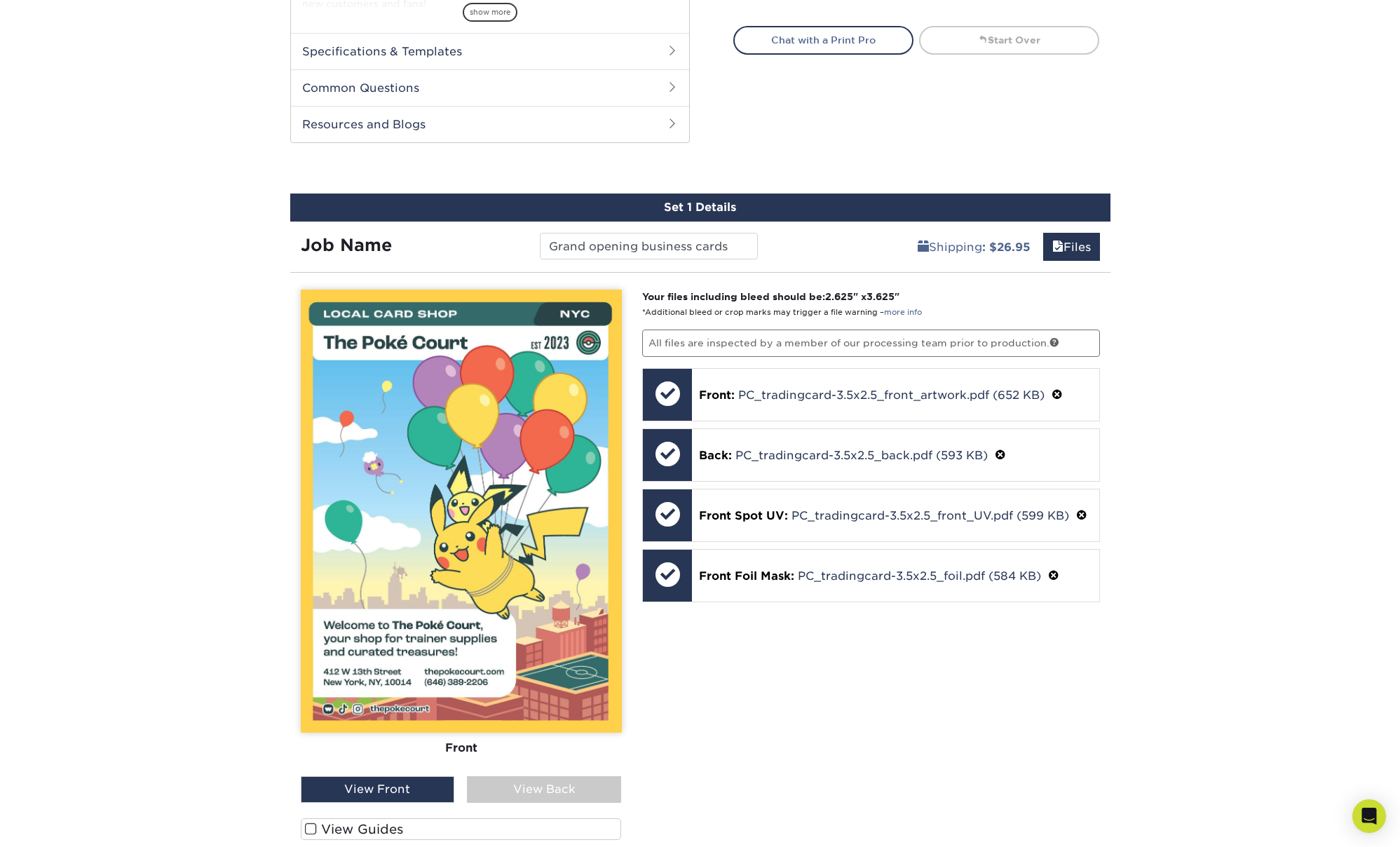
drag, startPoint x: 1380, startPoint y: 461, endPoint x: 1394, endPoint y: 444, distance: 22.0
click at [1380, 460] on div "Products Trading Cards Inline Foil Trading Cards show more Templates /" at bounding box center [700, 274] width 1400 height 1557
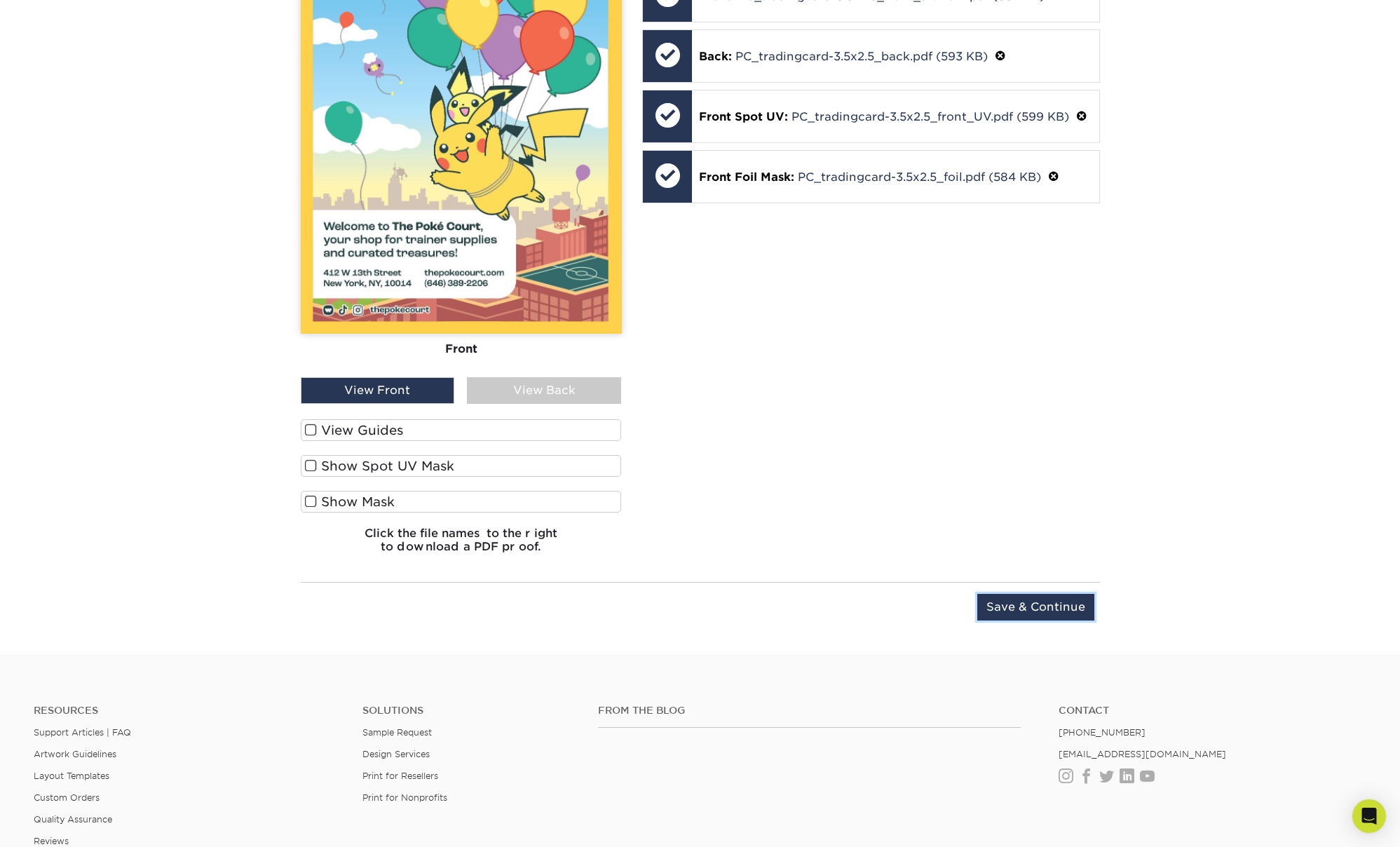
click at [1017, 610] on input "Save & Continue" at bounding box center [1035, 607] width 117 height 26
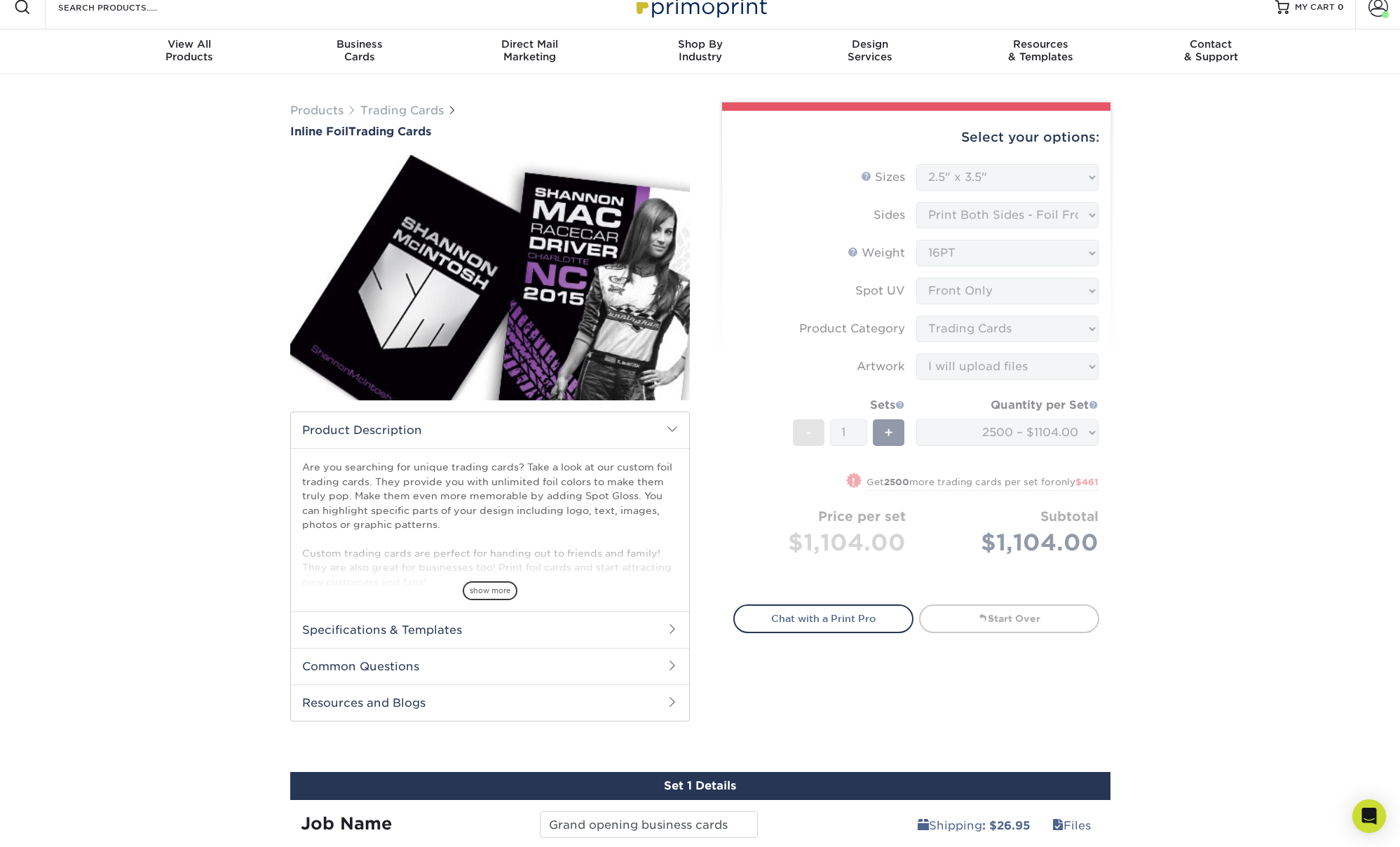
scroll to position [0, 0]
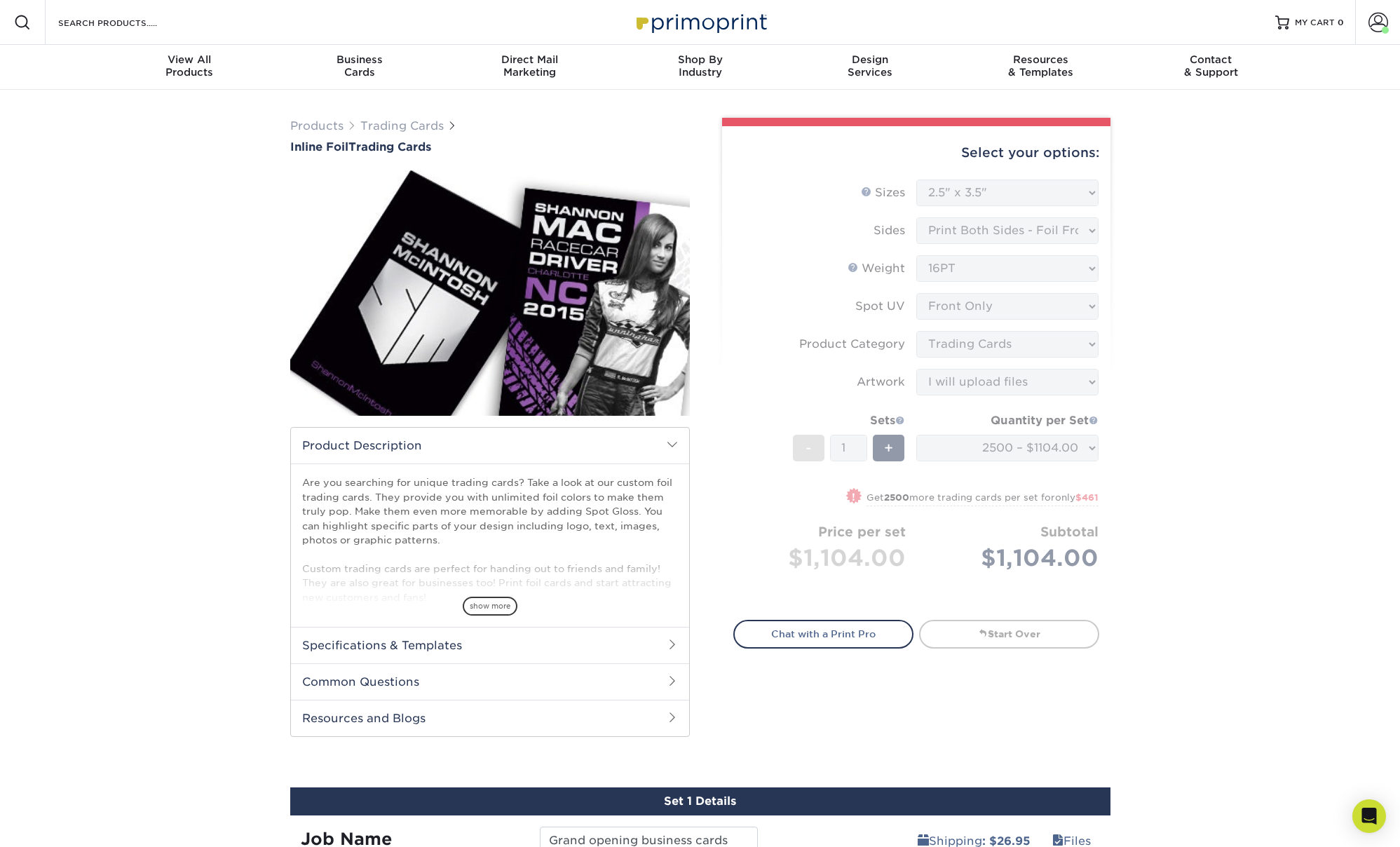
click at [1380, 800] on body "Resources Menu Search Products Account Welcome, Courtney Account Dashboard Acti…" at bounding box center [700, 773] width 1400 height 1546
drag, startPoint x: 1374, startPoint y: 810, endPoint x: 1371, endPoint y: 818, distance: 8.5
click at [1373, 810] on icon "Open Intercom Messenger" at bounding box center [1368, 815] width 16 height 18
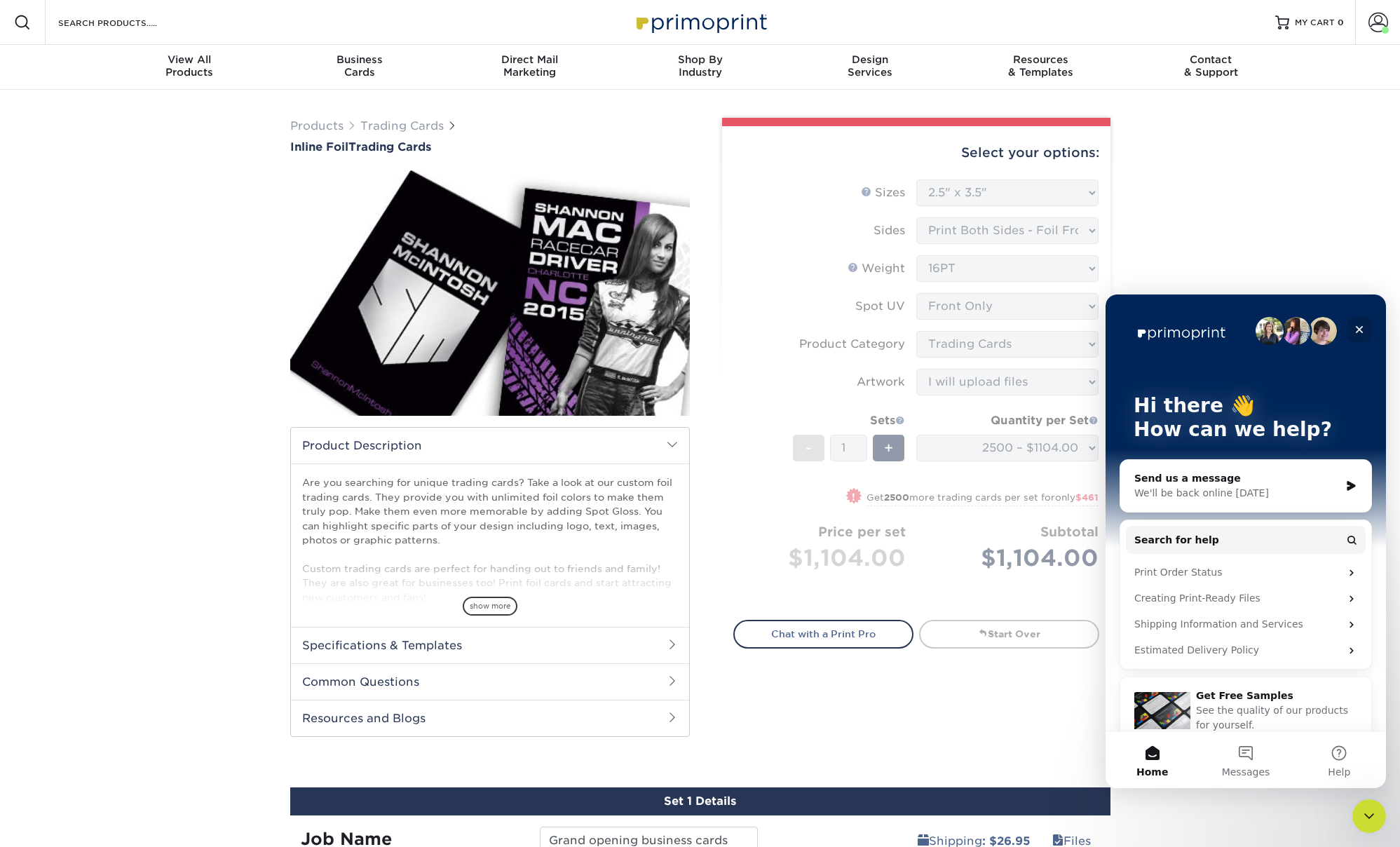
click at [1363, 323] on div "Close" at bounding box center [1359, 329] width 26 height 26
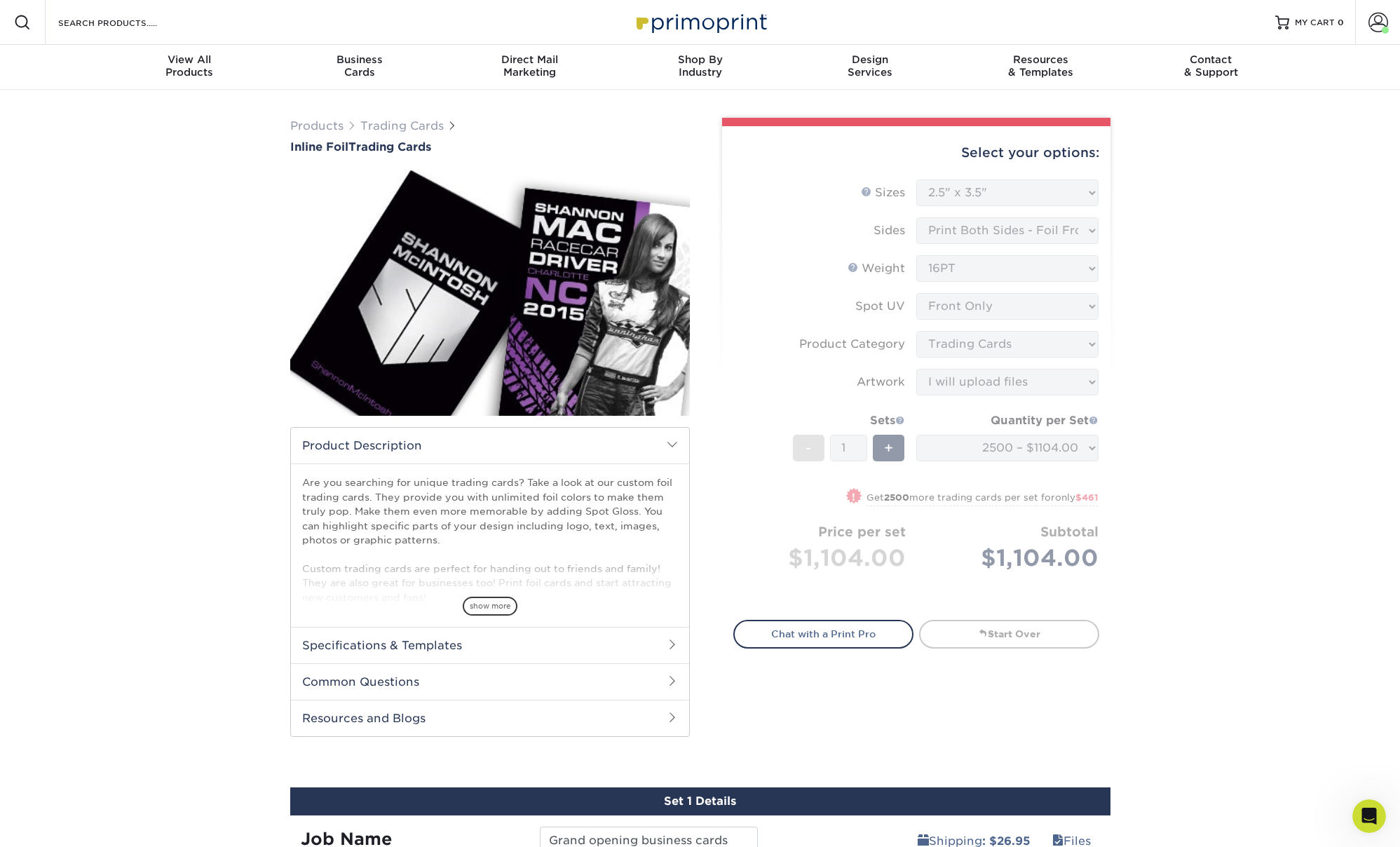
click at [1289, 354] on div "Products Trading Cards Inline Foil Trading Cards show more Templates /" at bounding box center [700, 612] width 1400 height 1045
click at [855, 632] on link "Chat with a Print Pro" at bounding box center [823, 634] width 180 height 28
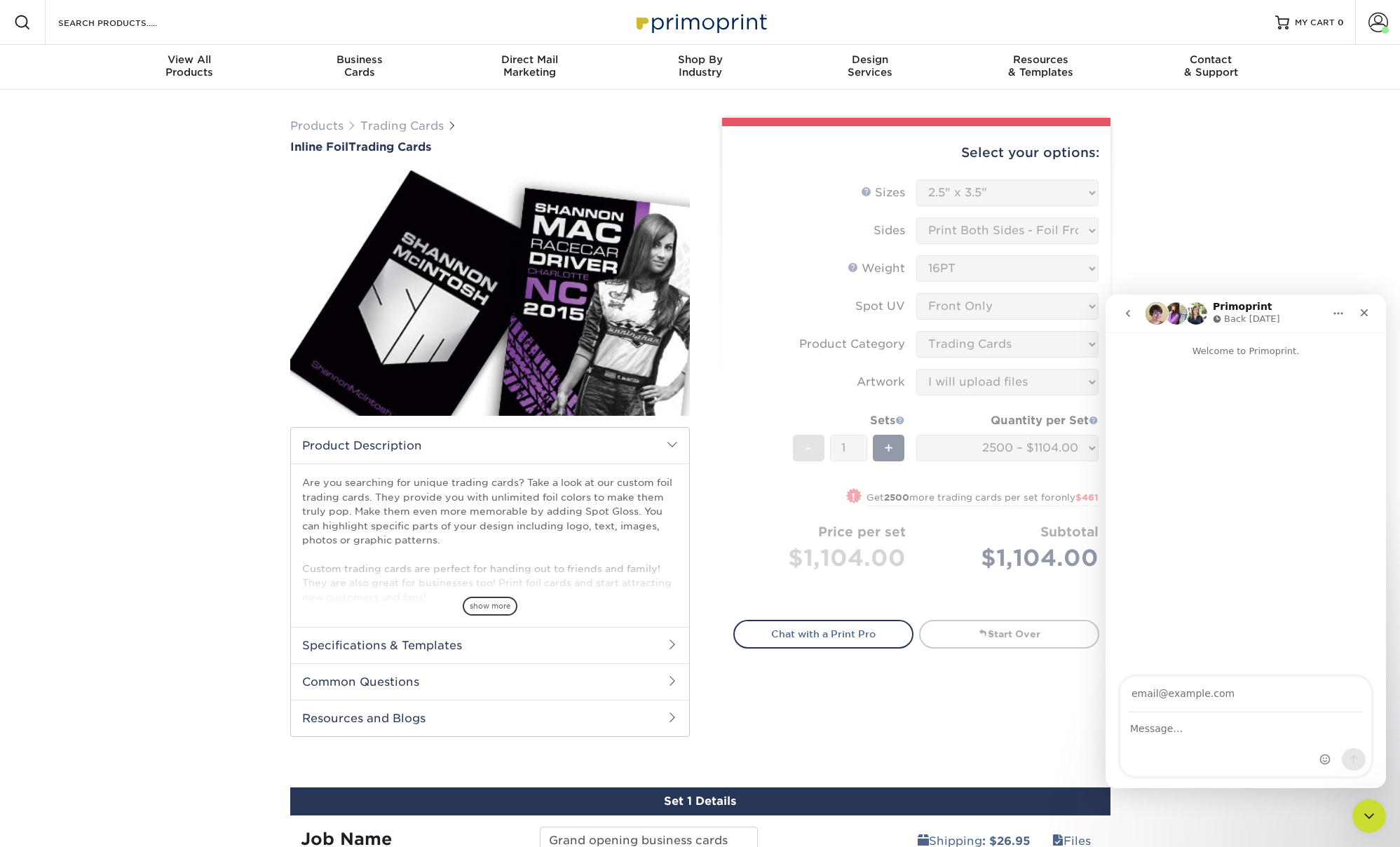
click at [1184, 695] on input "Your email" at bounding box center [1245, 694] width 234 height 36
click at [1166, 727] on textarea "Message…" at bounding box center [1245, 725] width 251 height 24
click at [1163, 689] on input "Your email" at bounding box center [1245, 694] width 234 height 36
click at [1175, 738] on div "Intercom messenger" at bounding box center [1245, 745] width 251 height 63
click at [1166, 727] on textarea "Message…" at bounding box center [1245, 725] width 251 height 24
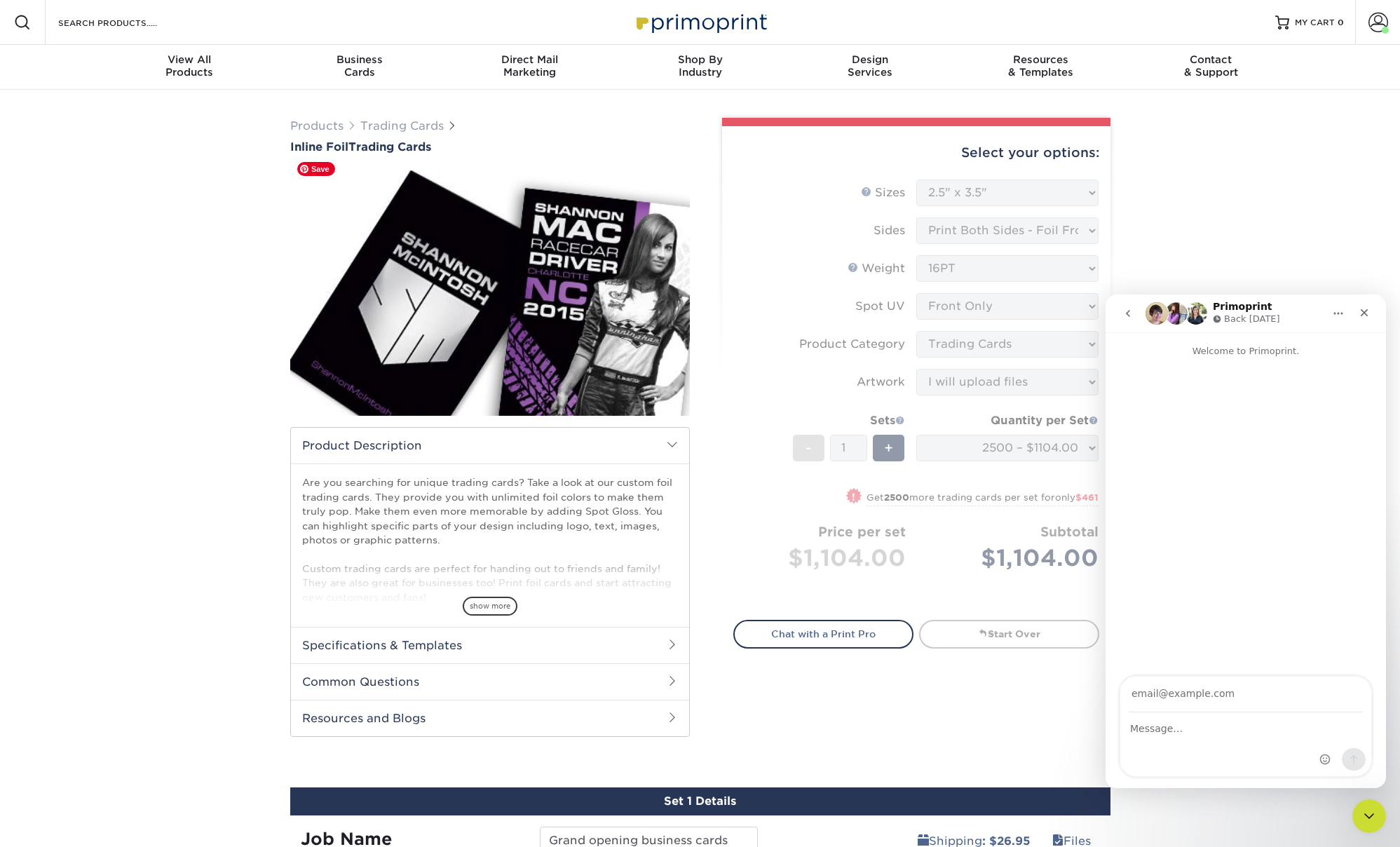
click at [210, 281] on div "Products Trading Cards Inline Foil Trading Cards show more Templates /" at bounding box center [700, 612] width 1400 height 1045
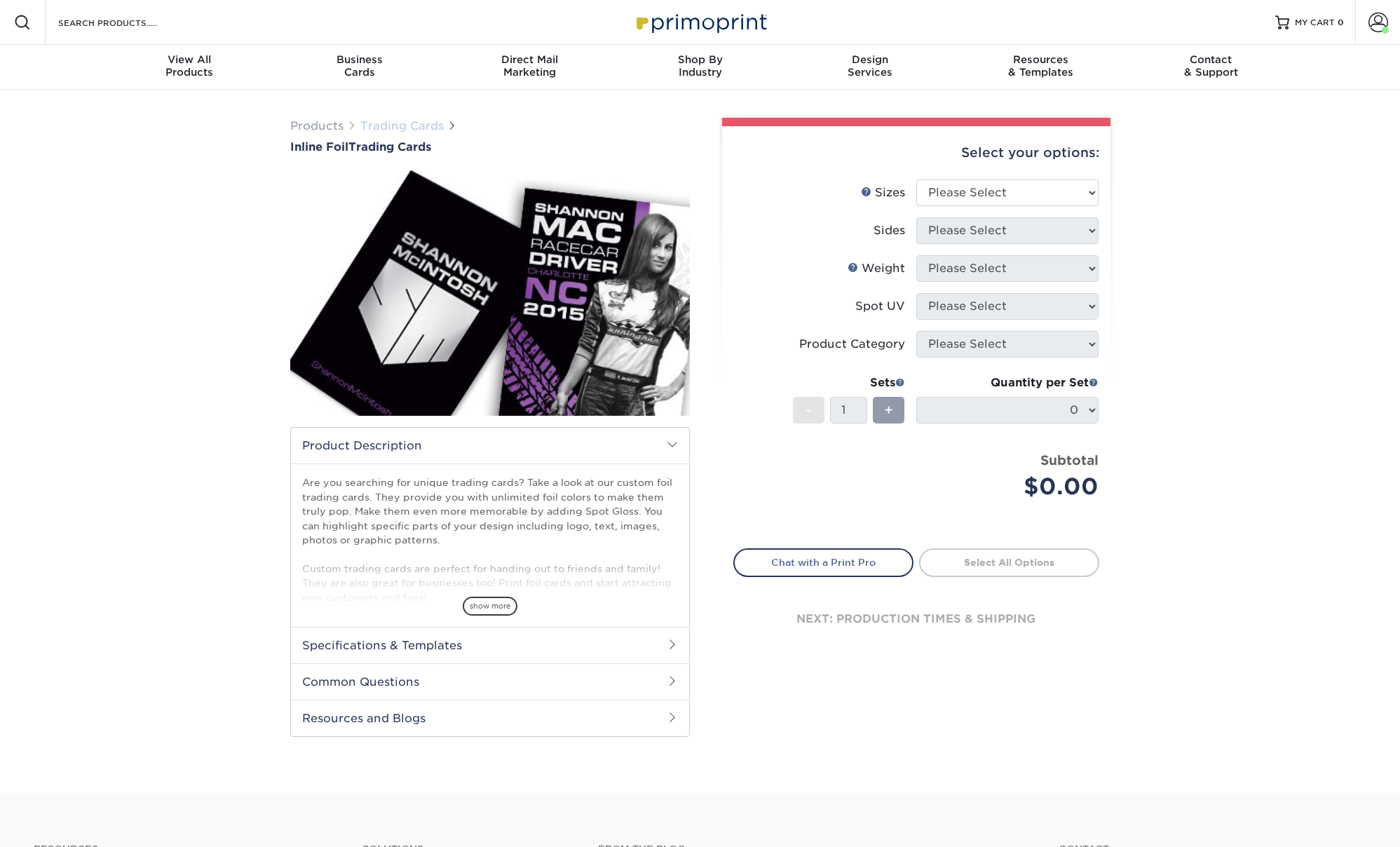
click at [396, 123] on link "Trading Cards" at bounding box center [402, 126] width 84 height 13
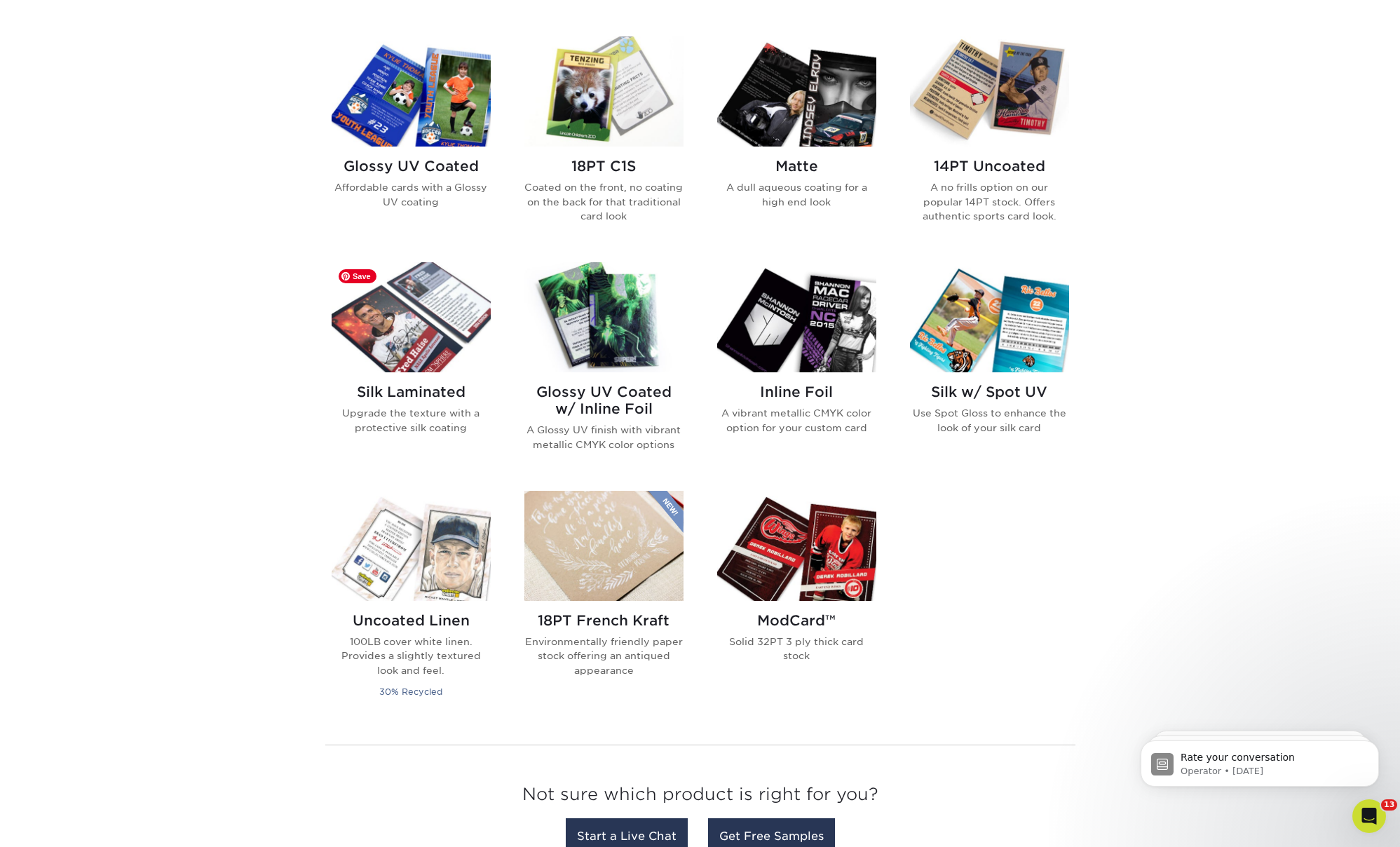
click at [452, 354] on img at bounding box center [411, 317] width 159 height 110
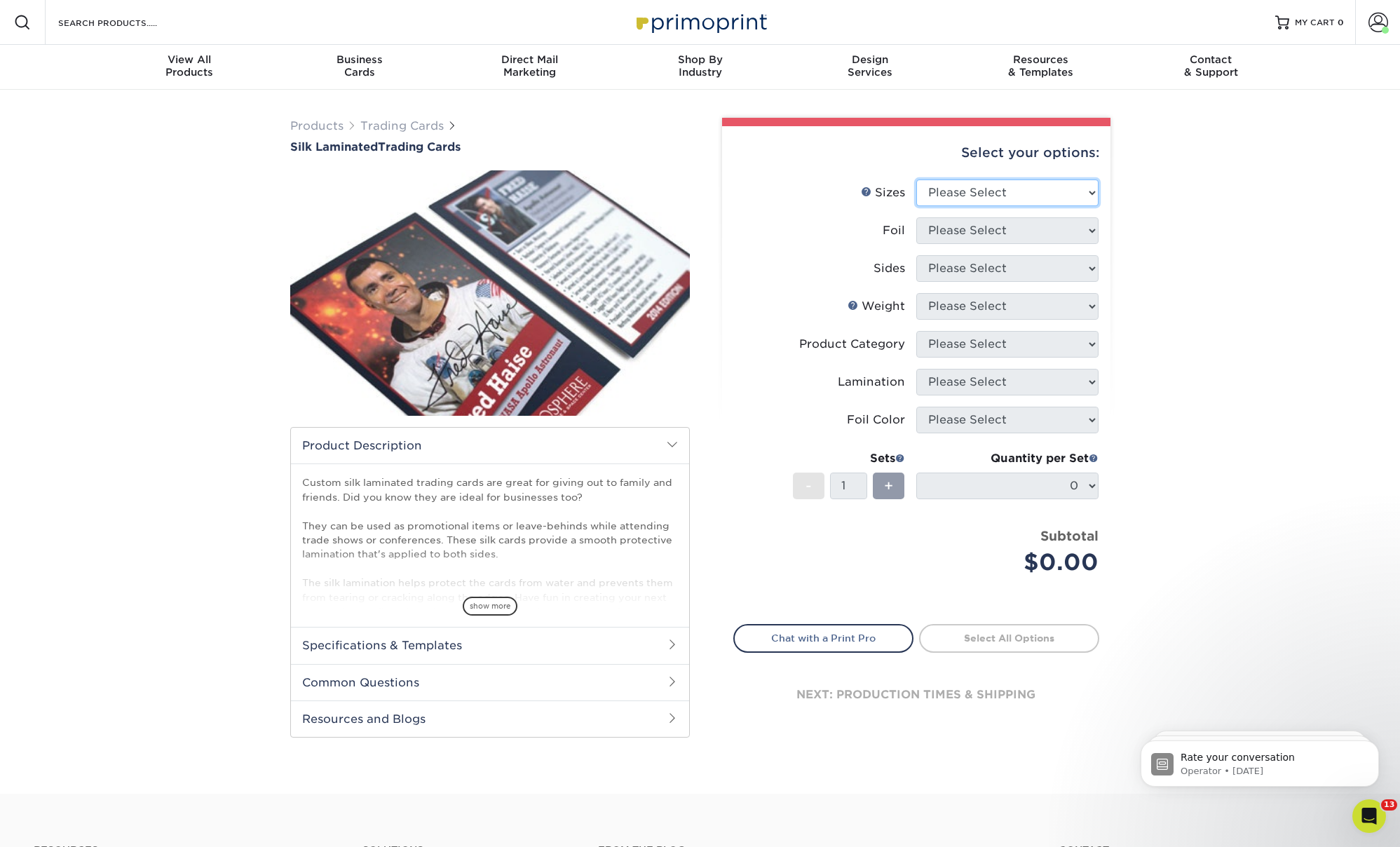
click at [1006, 194] on select "Please Select 2.5" x 3.5"" at bounding box center [1007, 193] width 182 height 26
click at [1166, 240] on div "Products Trading Cards Silk Laminated Trading Cards show more Templates" at bounding box center [700, 442] width 1400 height 704
click at [998, 184] on select "Please Select 2.5" x 3.5"" at bounding box center [1007, 193] width 182 height 26
select select "2.50x3.50"
click at [1004, 233] on select "Please Select No Yes" at bounding box center [1007, 230] width 182 height 26
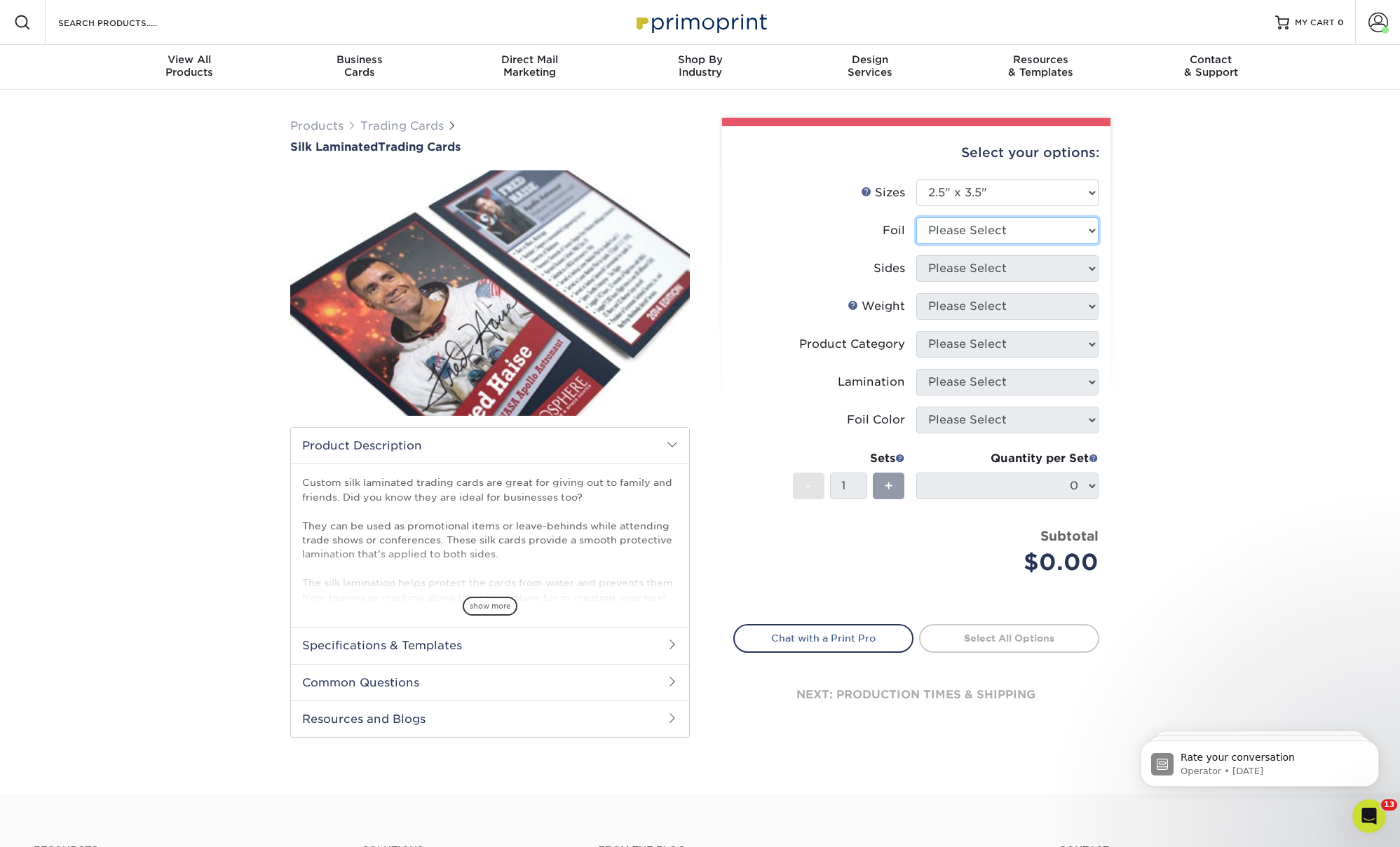
select select "1"
click at [1014, 258] on select "Please Select Print Both Sides - Foil Both Sides Print Both Sides - Foil Front …" at bounding box center [1007, 268] width 182 height 26
select select "e9e9dfb3-fba1-4d60-972c-fd9ca5904d33"
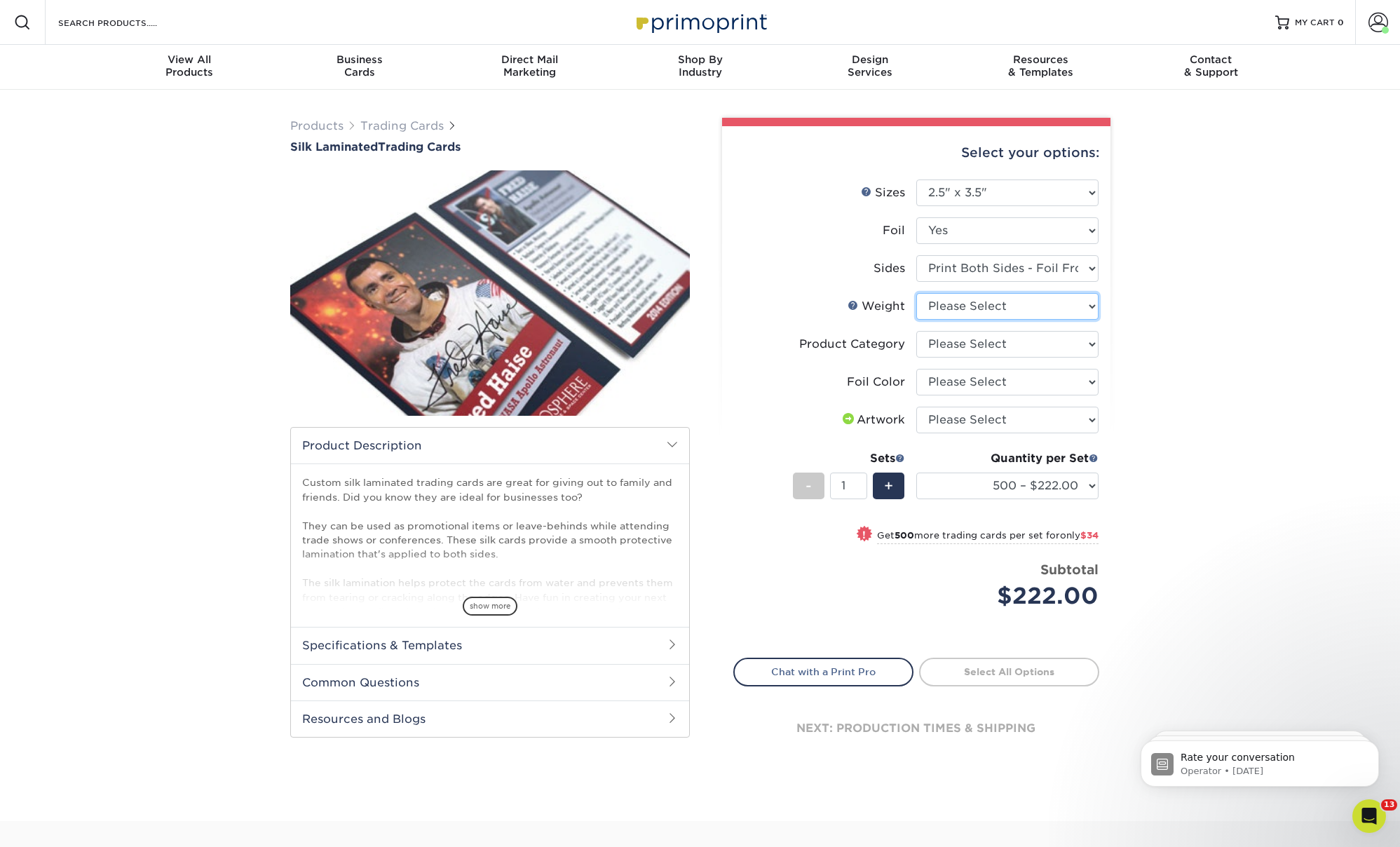
click at [998, 303] on select "Please Select 16PT" at bounding box center [1007, 306] width 182 height 26
select select "16PT"
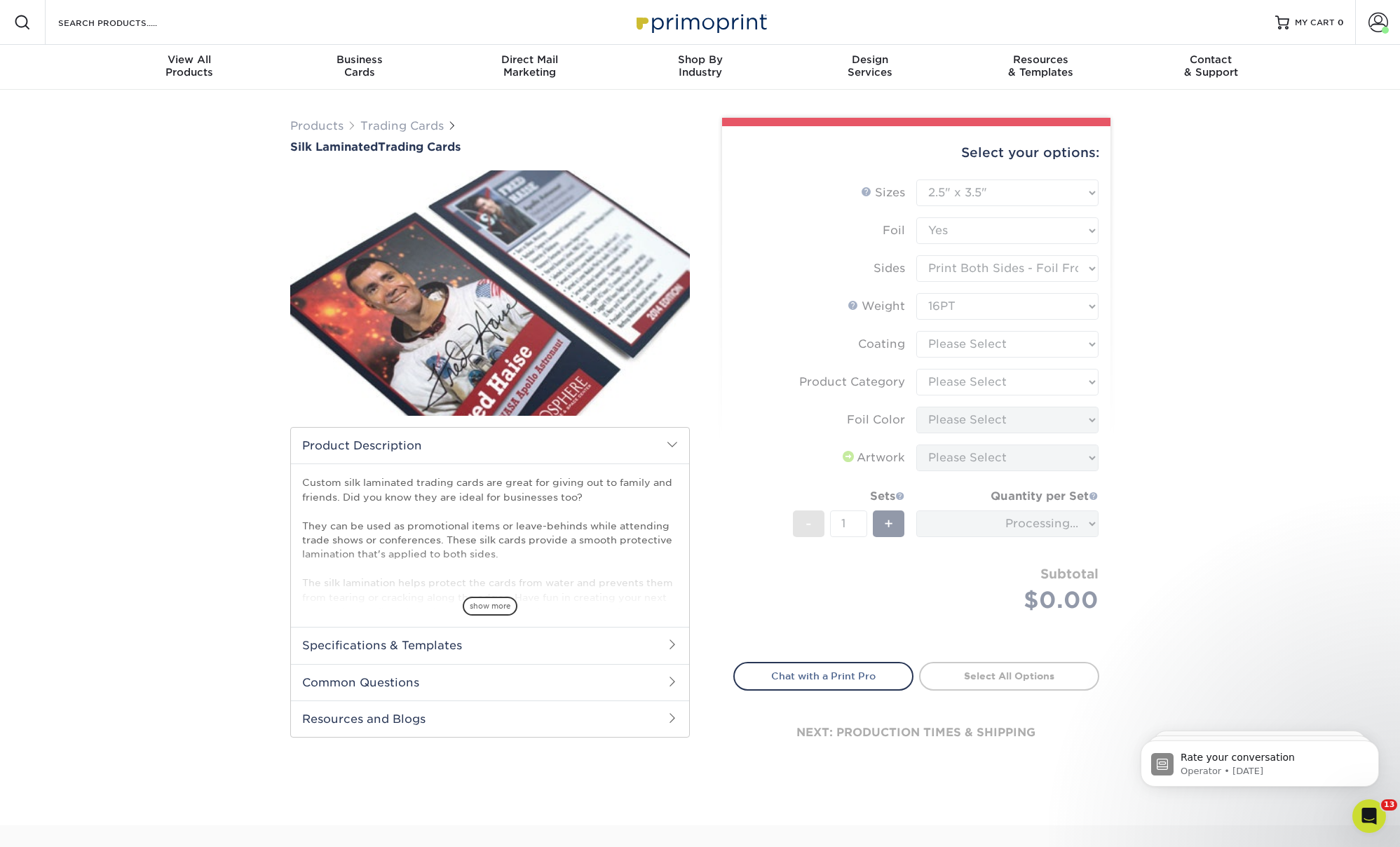
drag, startPoint x: 987, startPoint y: 345, endPoint x: 989, endPoint y: 352, distance: 7.3
click at [987, 346] on form "Sizes Help Sizes Please Select 2.5" x 3.5" Foil Please Select No Yes -" at bounding box center [916, 413] width 366 height 466
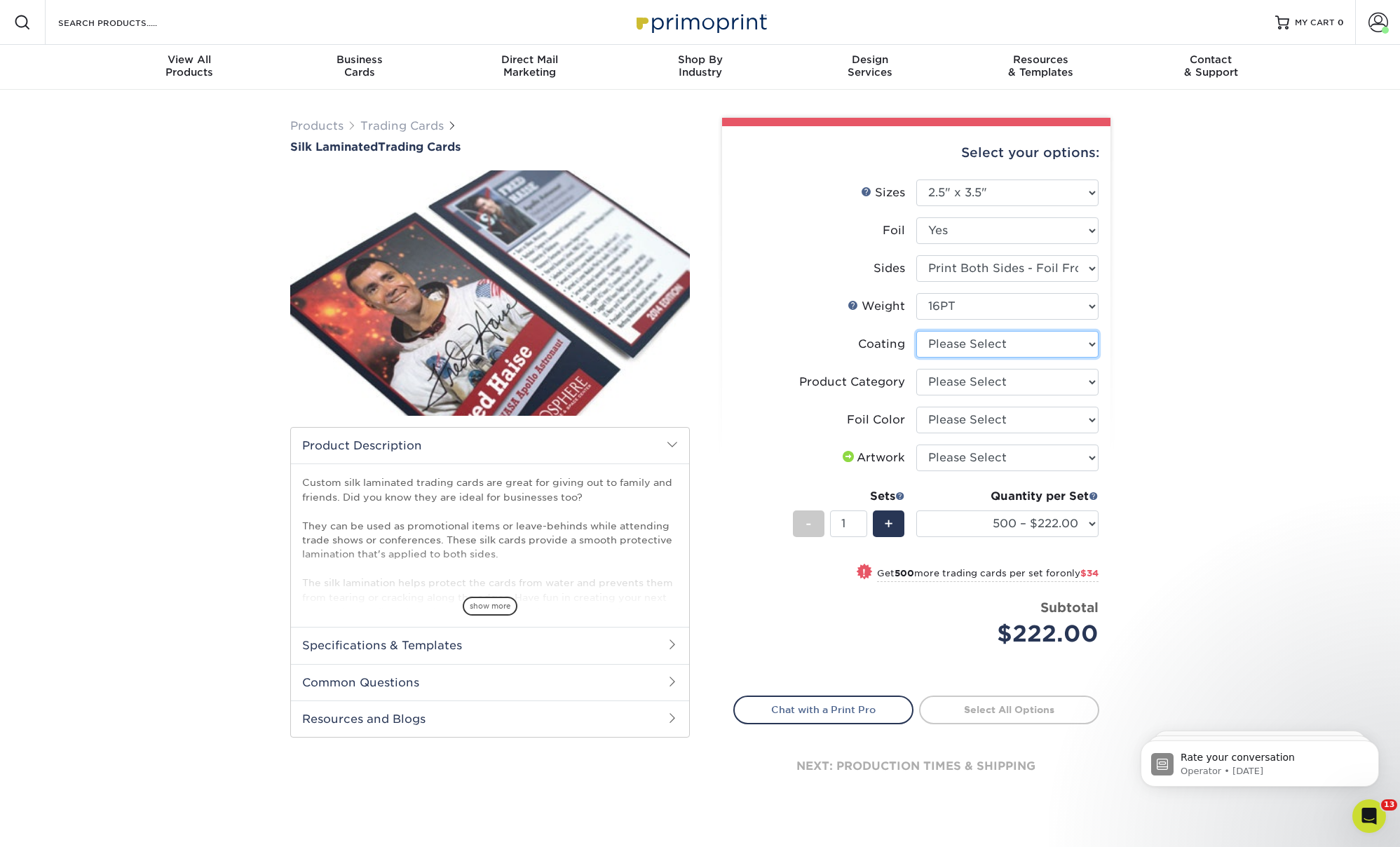
click at [992, 338] on select at bounding box center [1007, 344] width 182 height 26
click at [969, 380] on select "Please Select Trading Cards" at bounding box center [1007, 382] width 182 height 26
click at [988, 339] on select at bounding box center [1007, 344] width 182 height 26
select select "3e7618de-abca-4bda-9f97-8b9129e913d8"
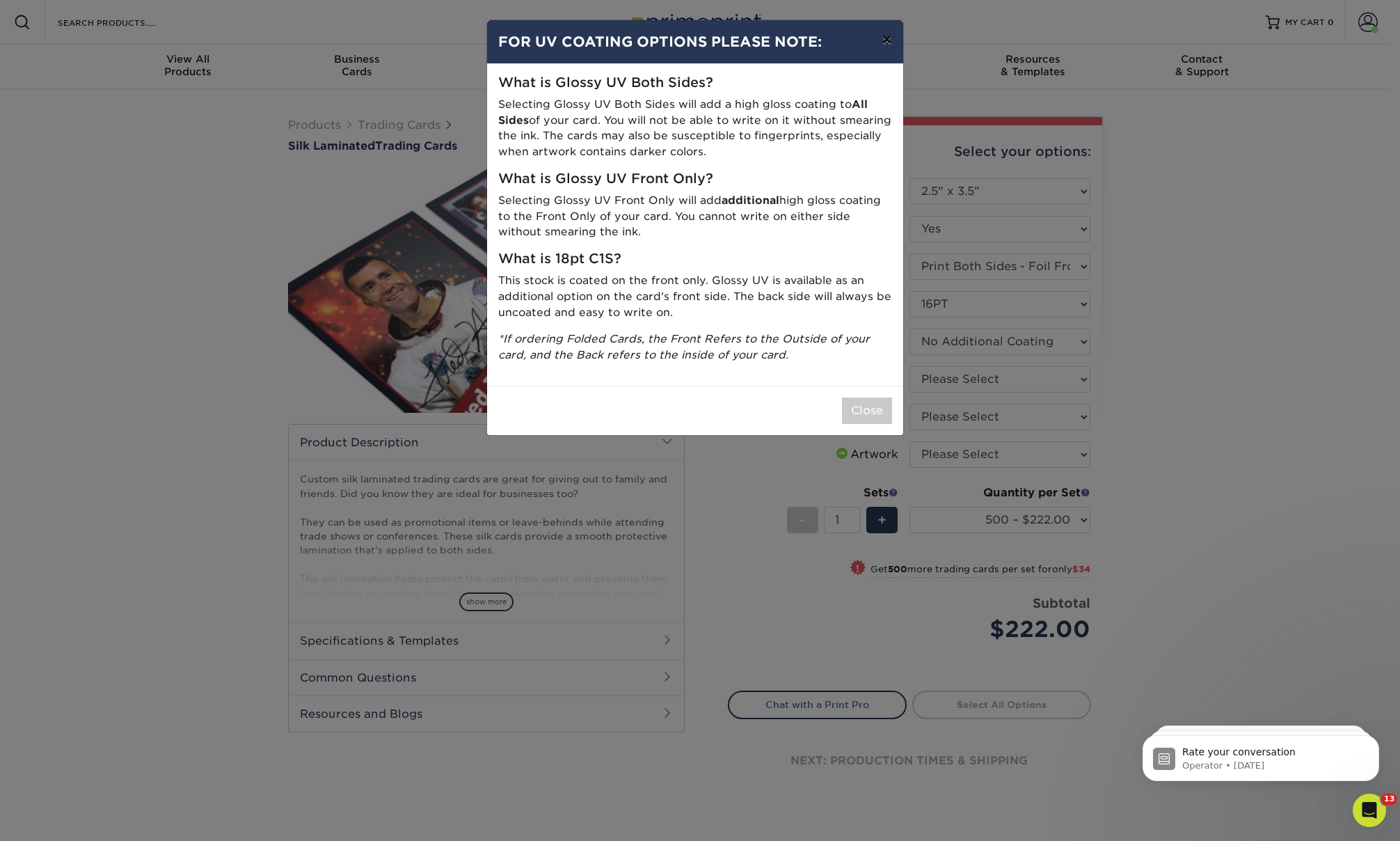
drag, startPoint x: 889, startPoint y: 38, endPoint x: 891, endPoint y: 45, distance: 7.3
click at [890, 38] on button "×" at bounding box center [886, 39] width 32 height 39
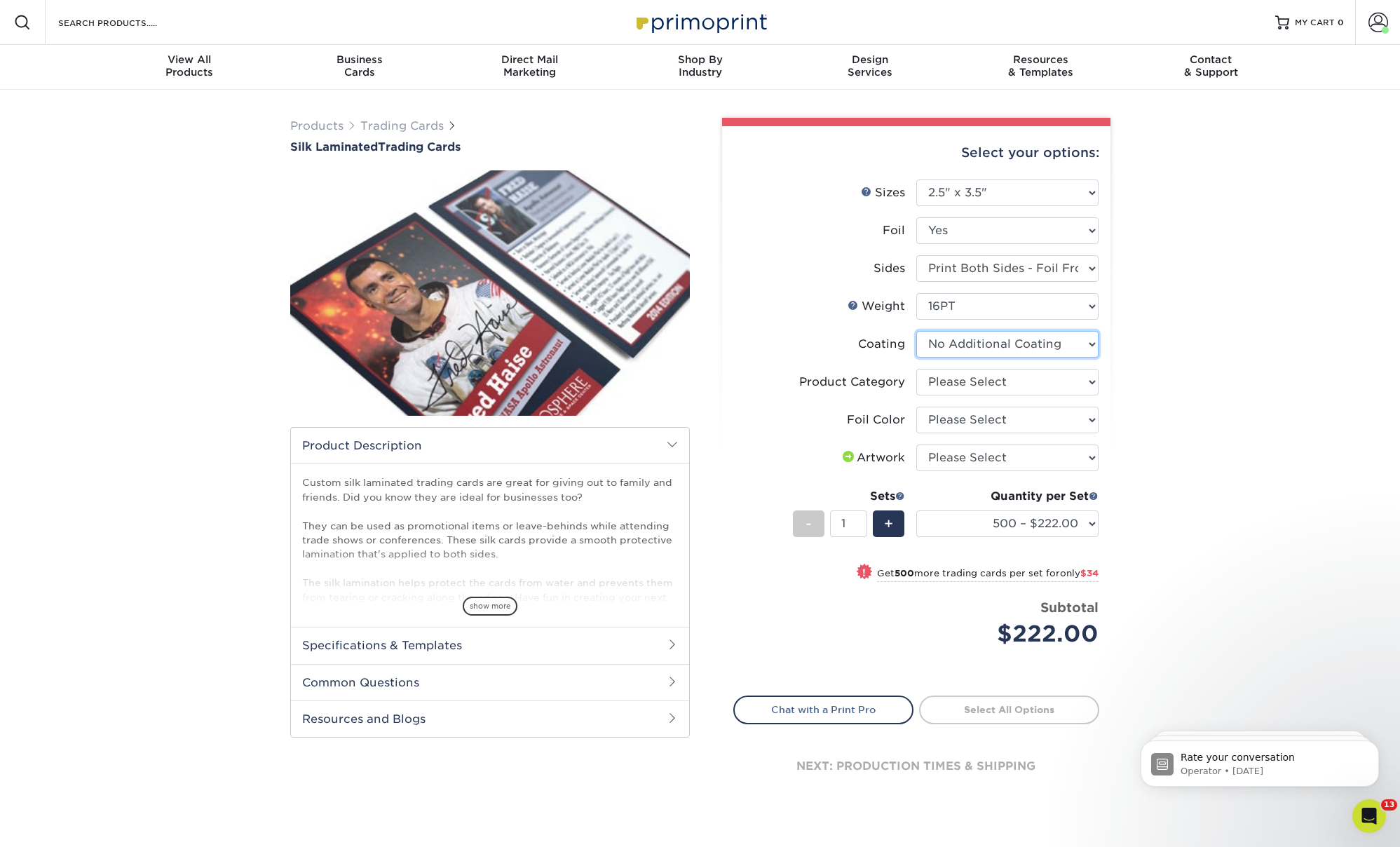
click at [1007, 340] on select at bounding box center [1007, 344] width 182 height 26
click at [996, 381] on select "Please Select Trading Cards" at bounding box center [1007, 382] width 182 height 26
select select "c2f9bce9-36c2-409d-b101-c29d9d031e18"
click at [986, 418] on select "Please Select Silver Foil Rose Gold Foil Red Foil Gold Foil Copper Foil Blue Fo…" at bounding box center [1007, 420] width 182 height 26
select select "acffa4a5-22f9-4585-ba3f-0adaa54b8c85"
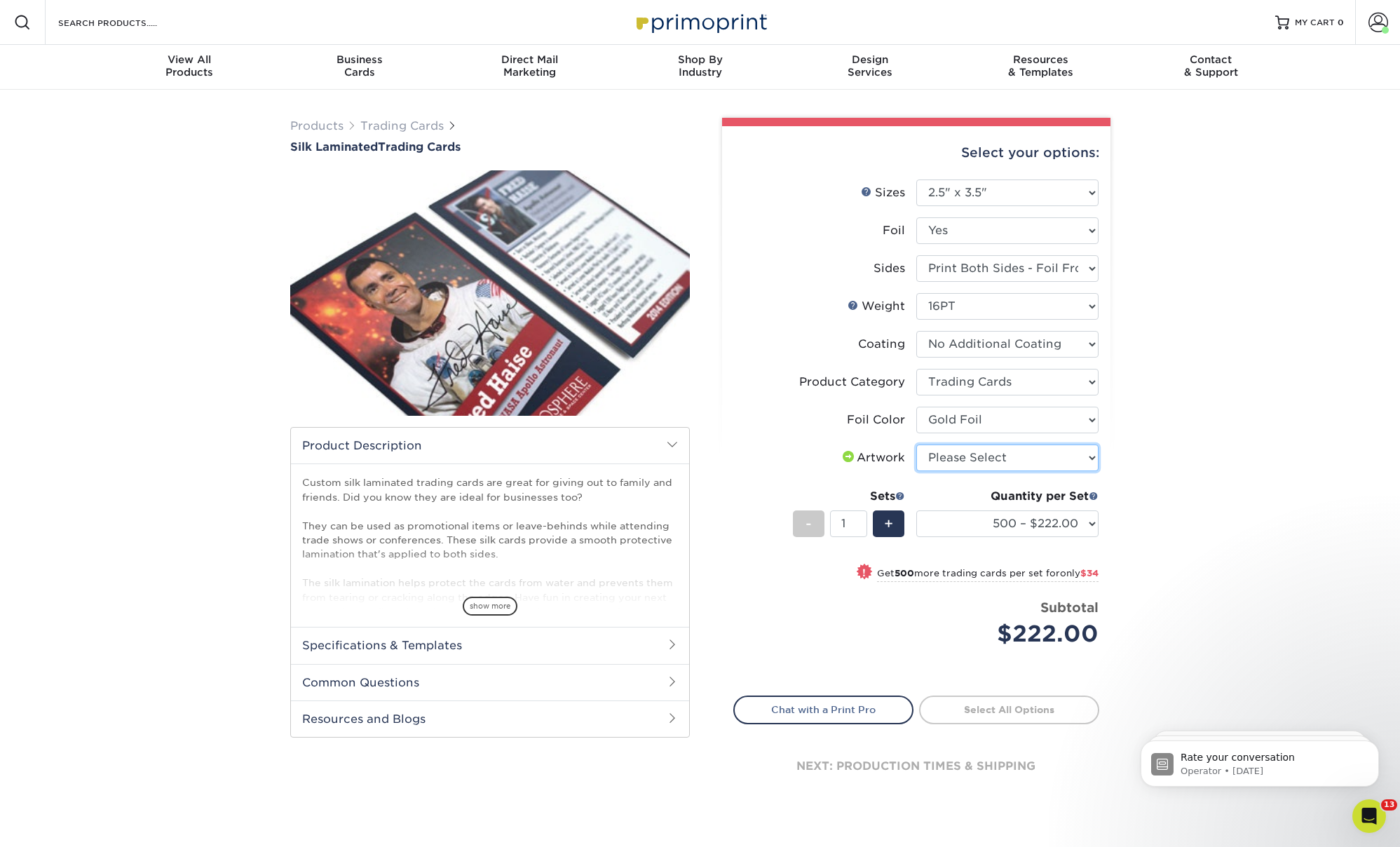
click at [987, 455] on select "Please Select I will upload files I need a design - $100" at bounding box center [1007, 457] width 182 height 26
select select "upload"
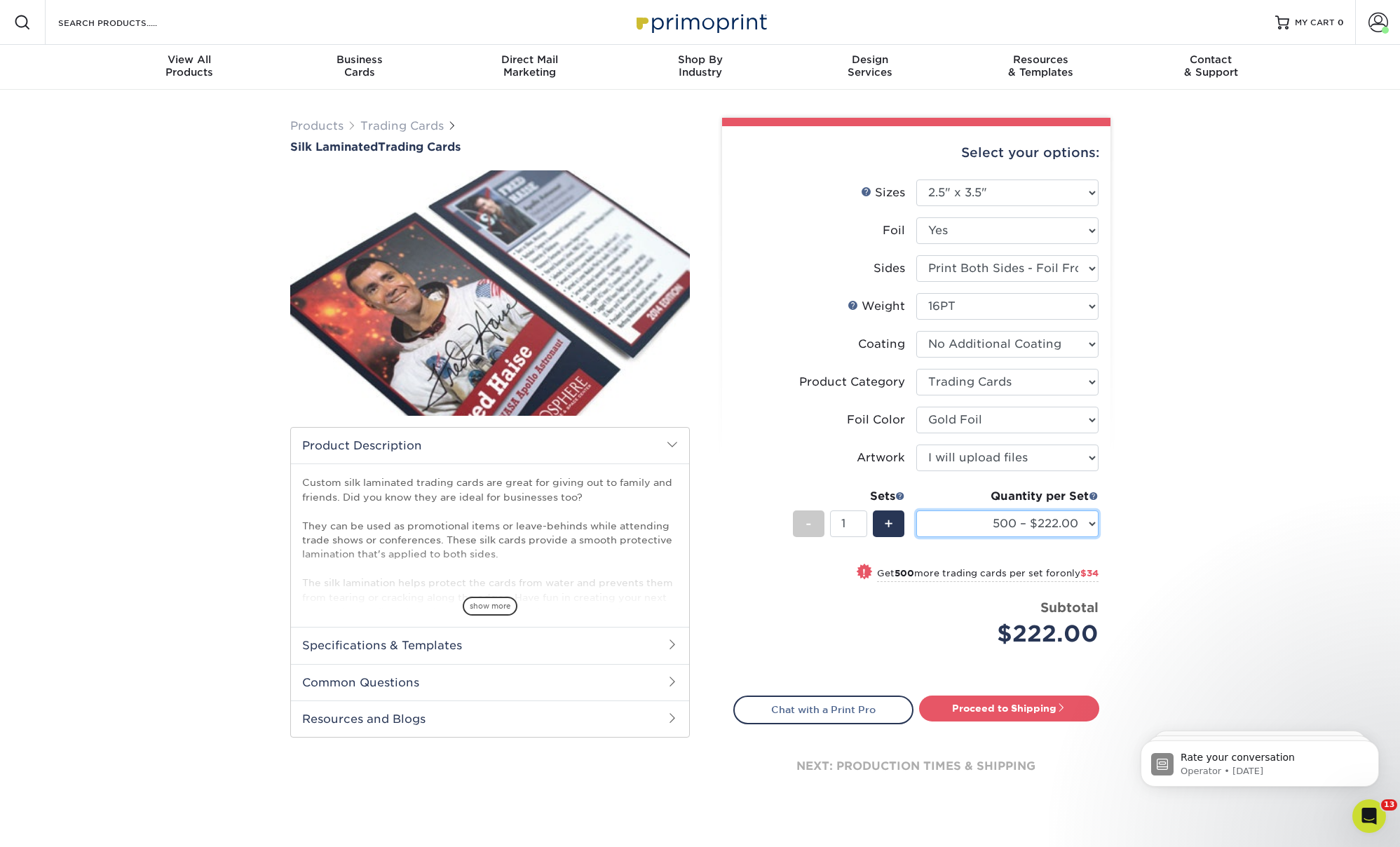
click at [1017, 521] on select "500 – $222.00 1000 – $256.00 2500 – $598.00 5000 – $1135.00" at bounding box center [1007, 523] width 182 height 26
click at [1023, 524] on select "500 – $222.00 1000 – $256.00 2500 – $598.00 5000 – $1135.00" at bounding box center [1007, 523] width 182 height 26
select select "2500 – $598.00"
drag, startPoint x: 1178, startPoint y: 452, endPoint x: 1171, endPoint y: 451, distance: 7.1
click at [1178, 452] on div "Products Trading Cards Silk Laminated Trading Cards show more Templates" at bounding box center [700, 474] width 1400 height 769
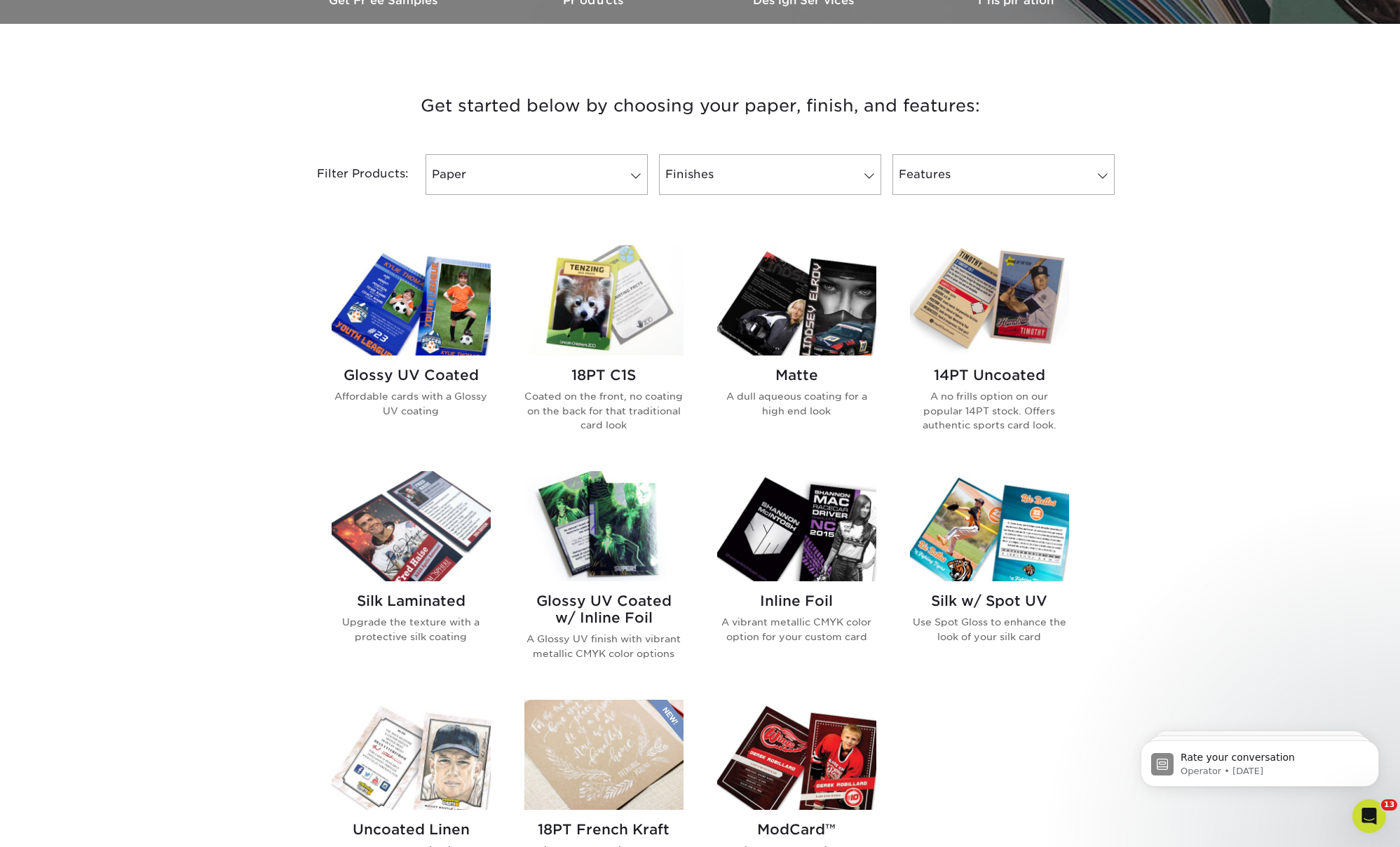
scroll to position [464, 0]
click at [820, 321] on img at bounding box center [796, 299] width 159 height 110
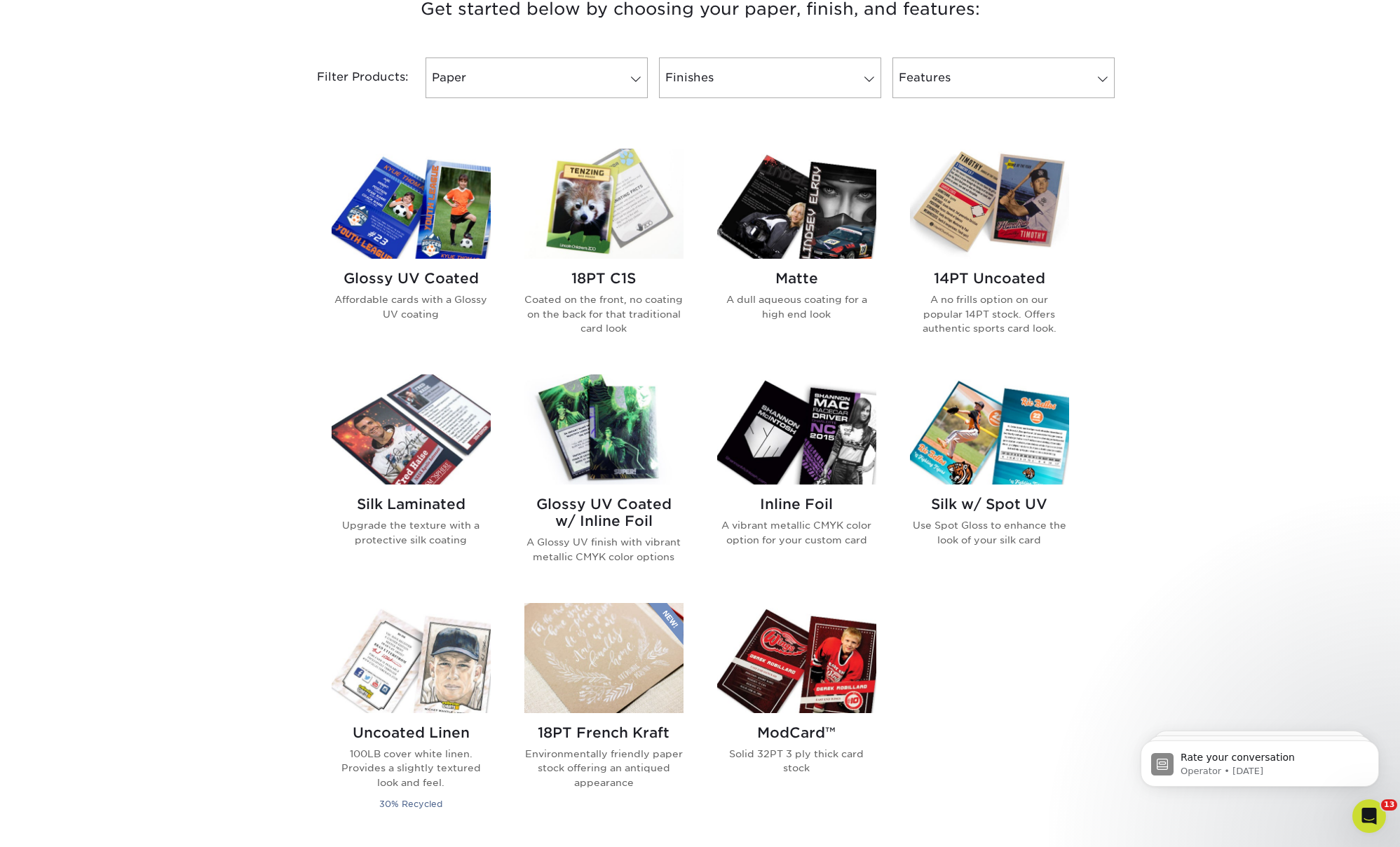
scroll to position [386, 0]
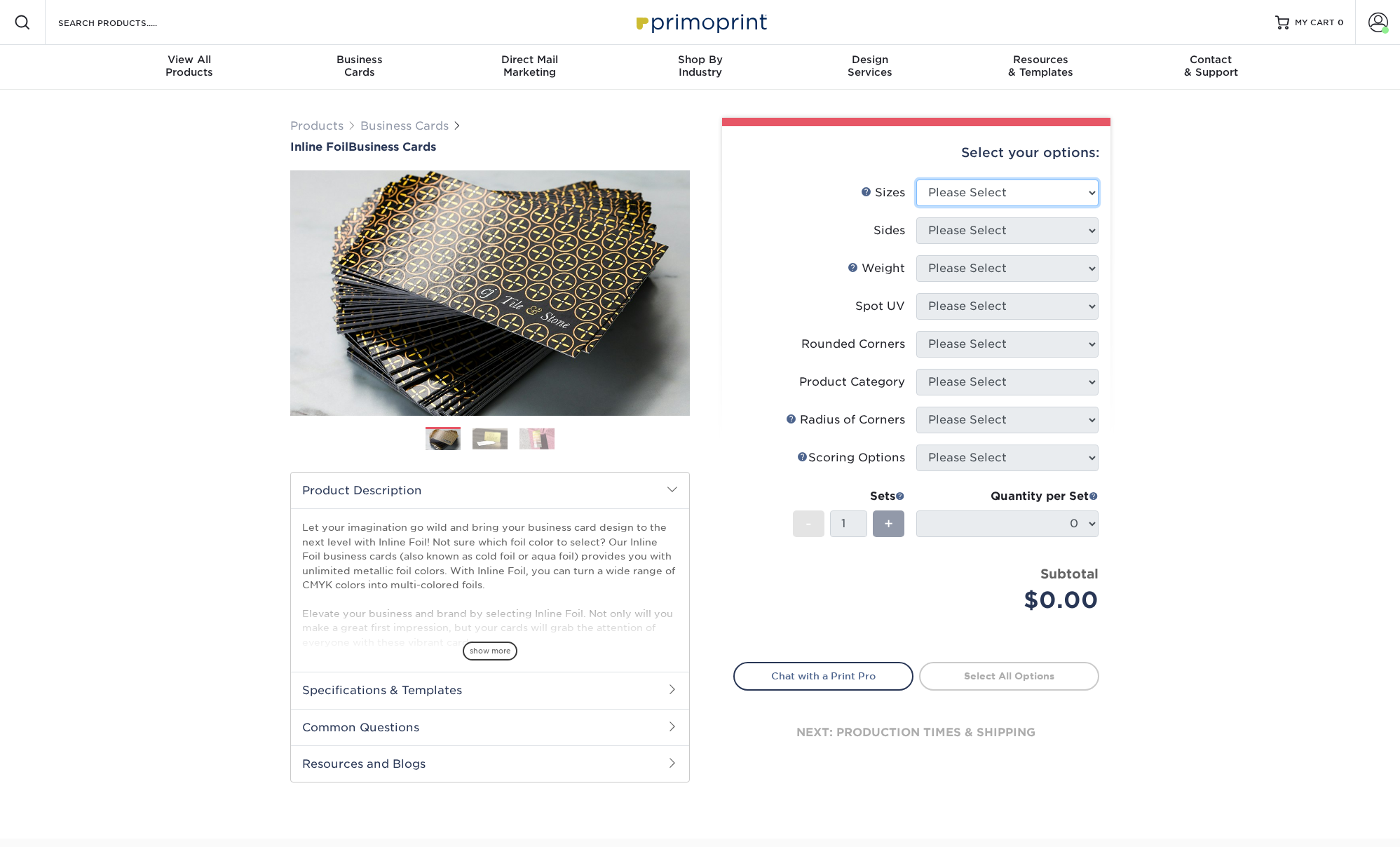
click at [1048, 191] on select "Please Select 1.5" x 3.5" - Mini 1.75" x 3.5" - Mini 2" x 2" - Square 2" x 3" -…" at bounding box center [1007, 193] width 182 height 26
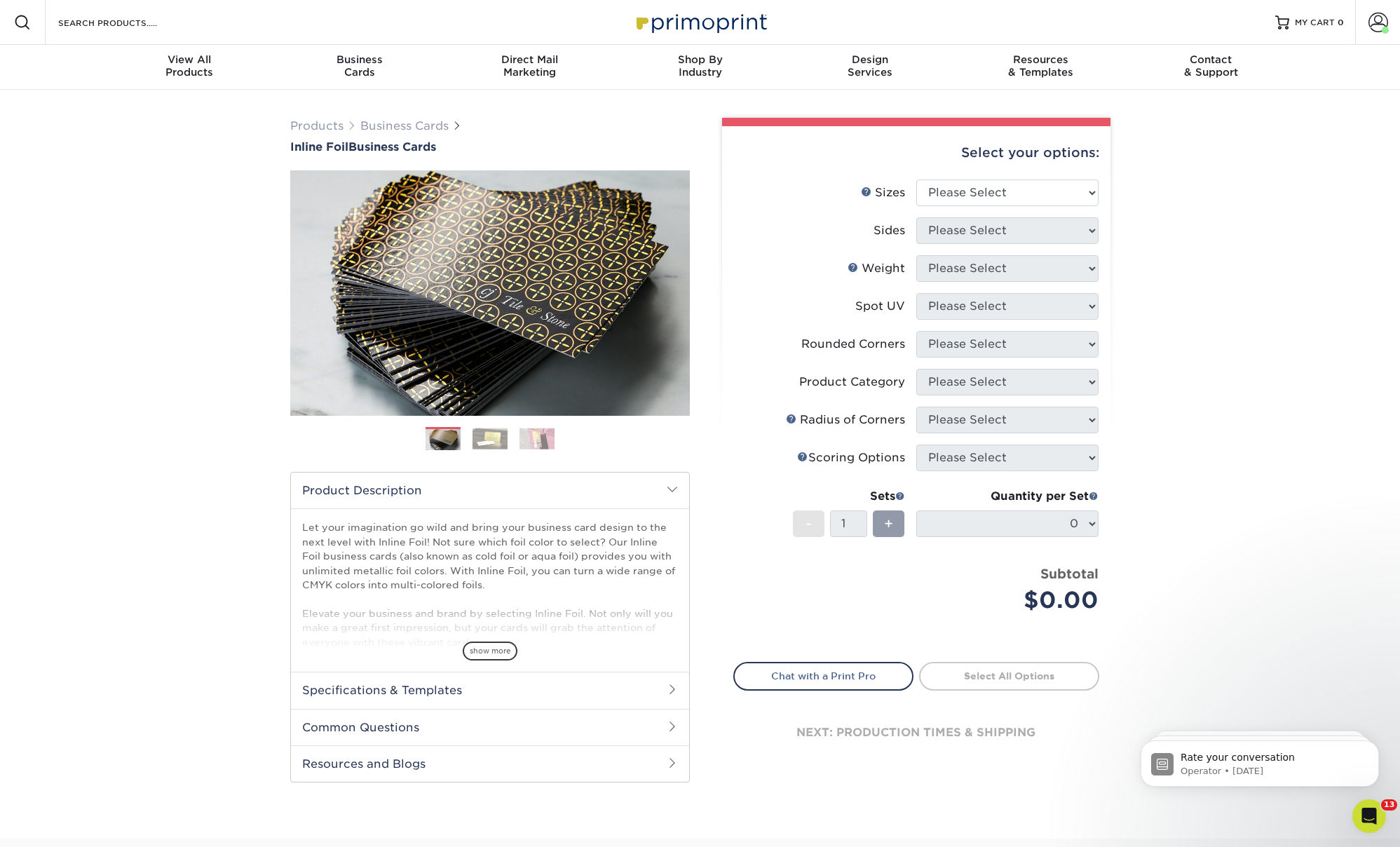
click at [1021, 175] on div "Select your options:" at bounding box center [916, 152] width 366 height 54
click at [1037, 192] on select "Please Select 1.5" x 3.5" - Mini 1.75" x 3.5" - Mini 2" x 2" - Square 2" x 3" -…" at bounding box center [1007, 193] width 182 height 26
drag, startPoint x: 1169, startPoint y: 375, endPoint x: 1155, endPoint y: 383, distance: 16.1
click at [1169, 375] on div "Products Business Cards Inline Foil Business Cards Previous Next" at bounding box center [700, 464] width 1400 height 748
click at [164, 684] on div "Products Business Cards Inline Foil Business Cards Previous Next" at bounding box center [700, 464] width 1400 height 748
